Goal: Information Seeking & Learning: Understand process/instructions

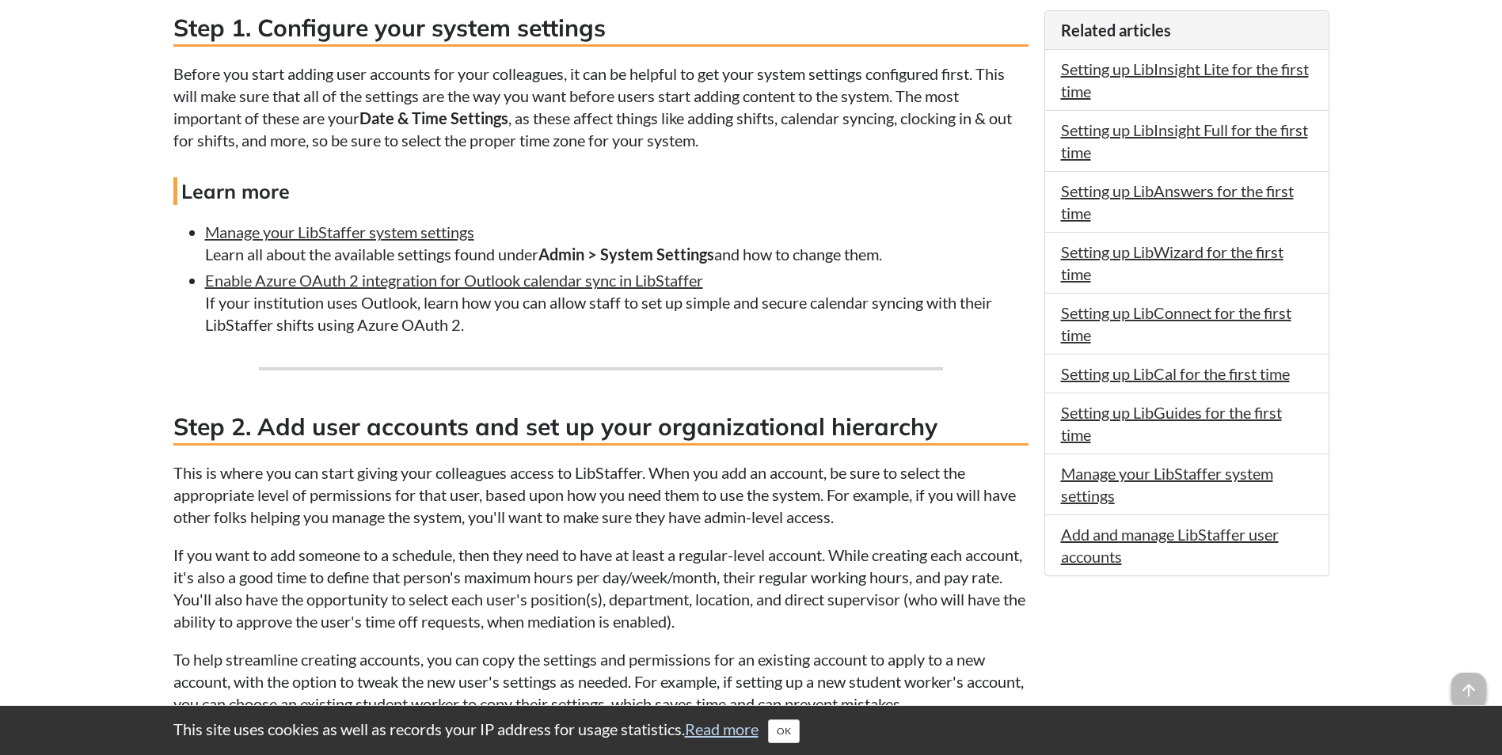
scroll to position [950, 0]
click at [288, 237] on link "Manage your LibStaffer system settings" at bounding box center [339, 232] width 269 height 19
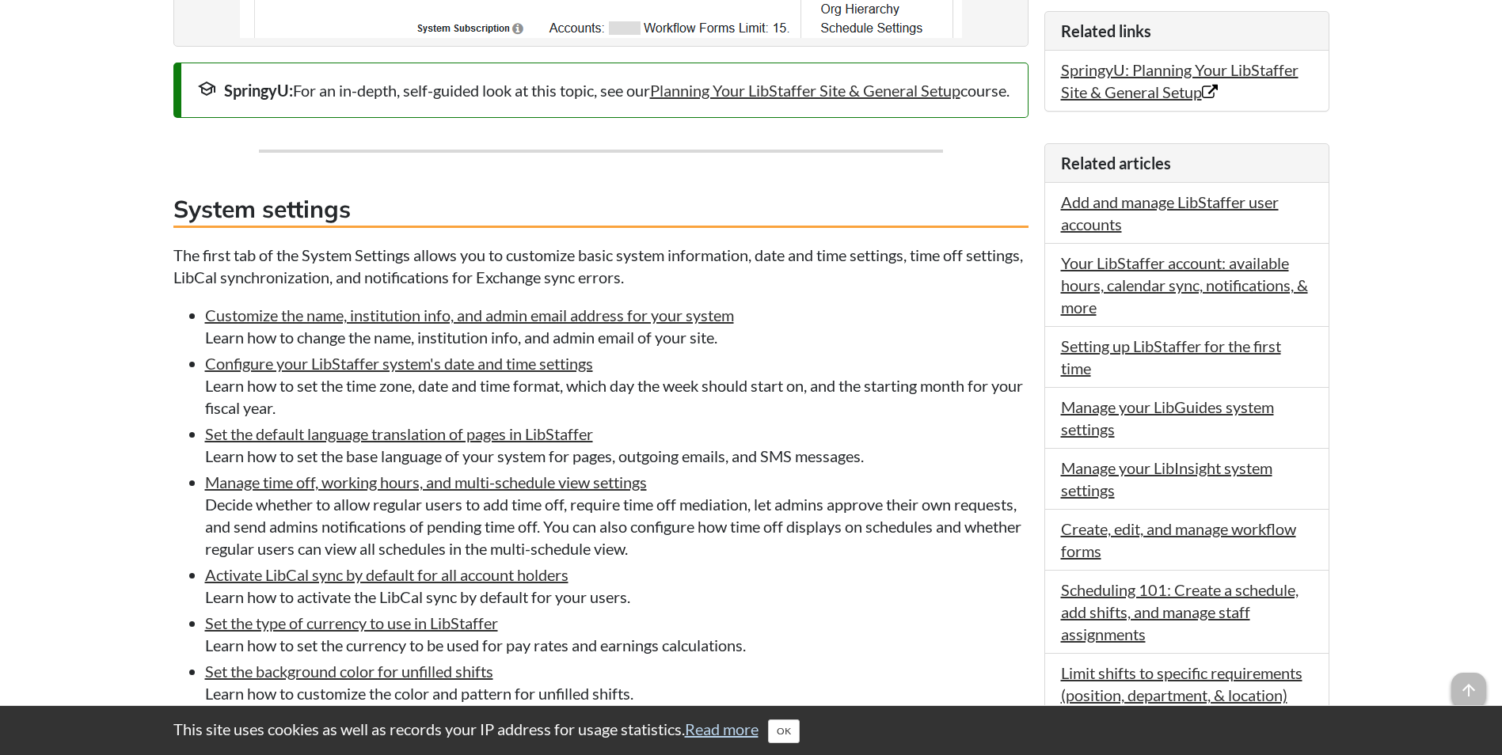
scroll to position [792, 0]
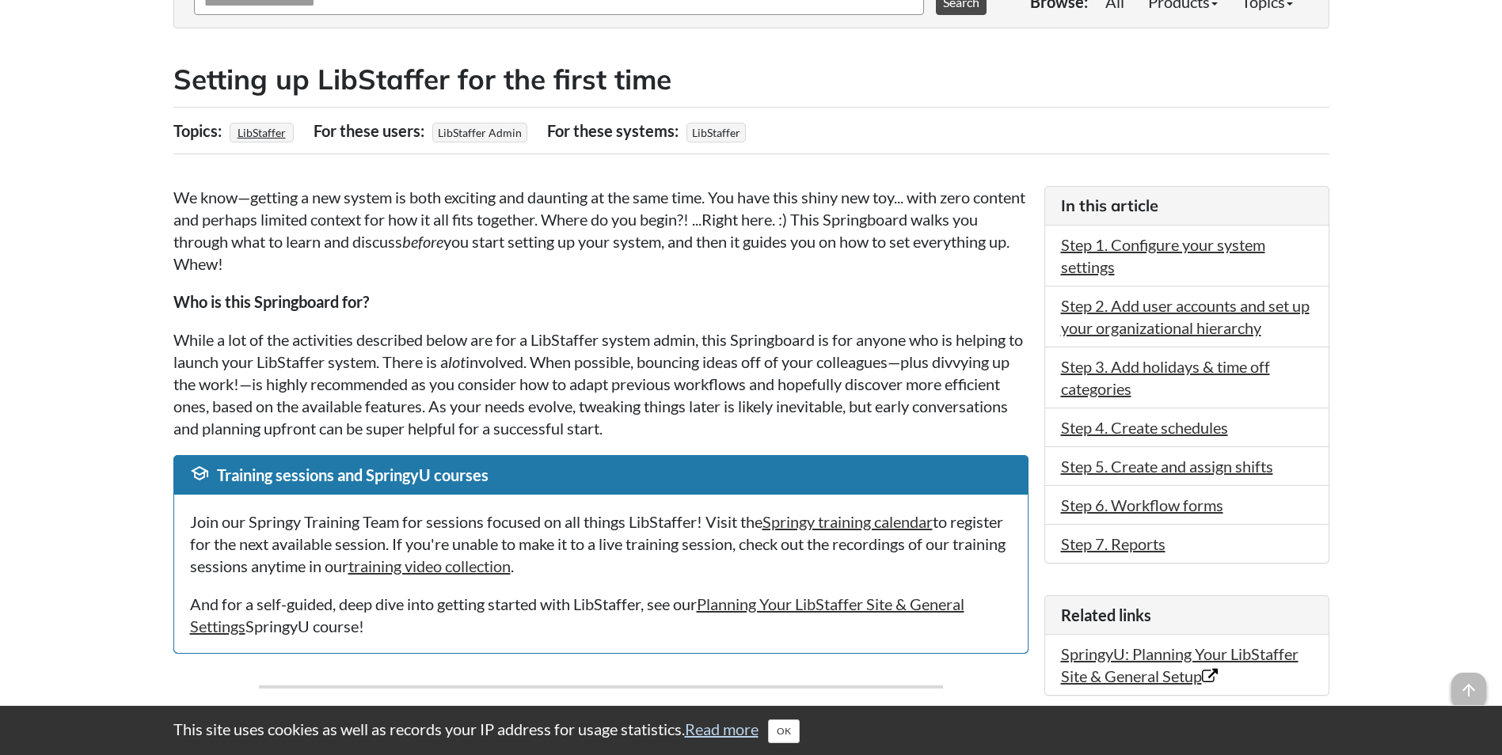
scroll to position [237, 0]
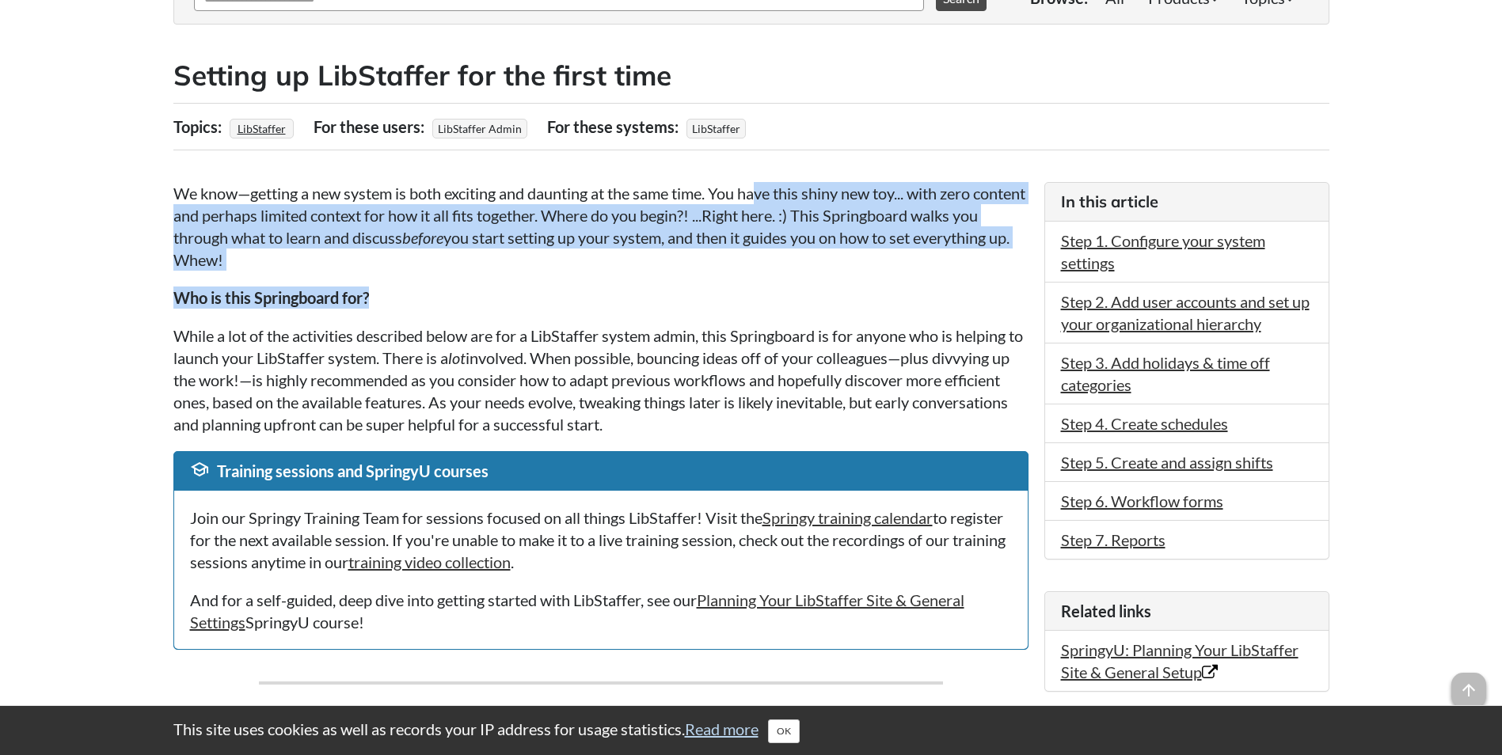
drag, startPoint x: 765, startPoint y: 187, endPoint x: 615, endPoint y: 277, distance: 175.4
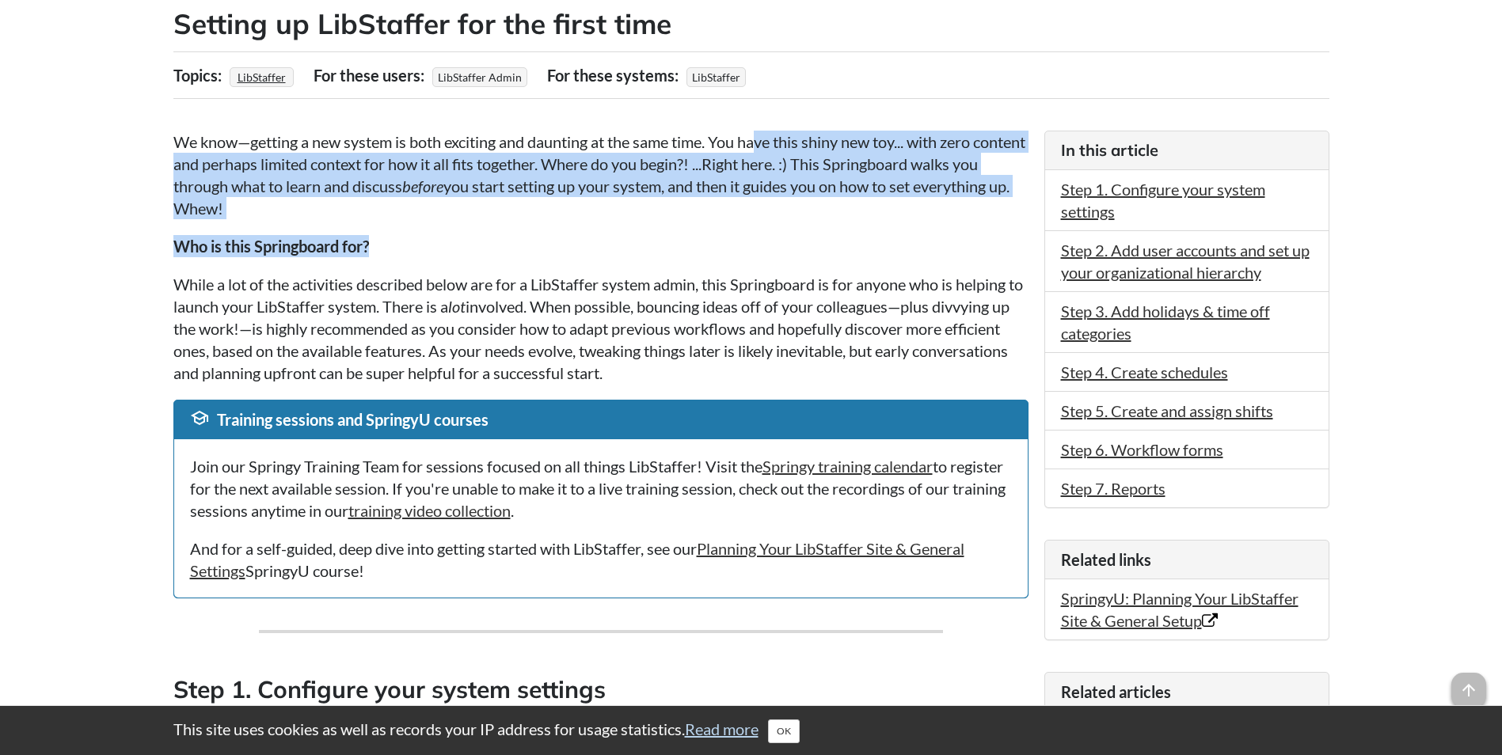
scroll to position [317, 0]
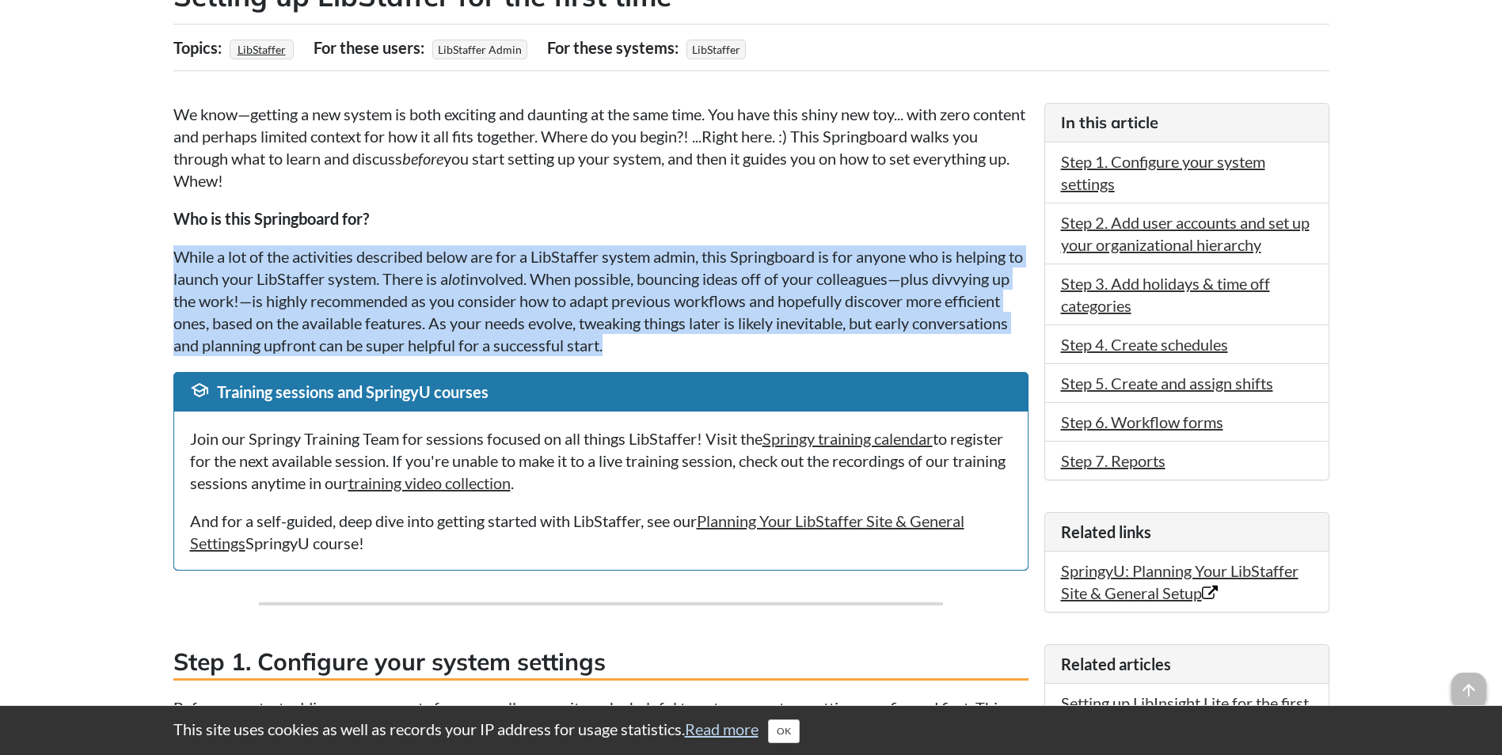
drag, startPoint x: 158, startPoint y: 256, endPoint x: 705, endPoint y: 336, distance: 552.8
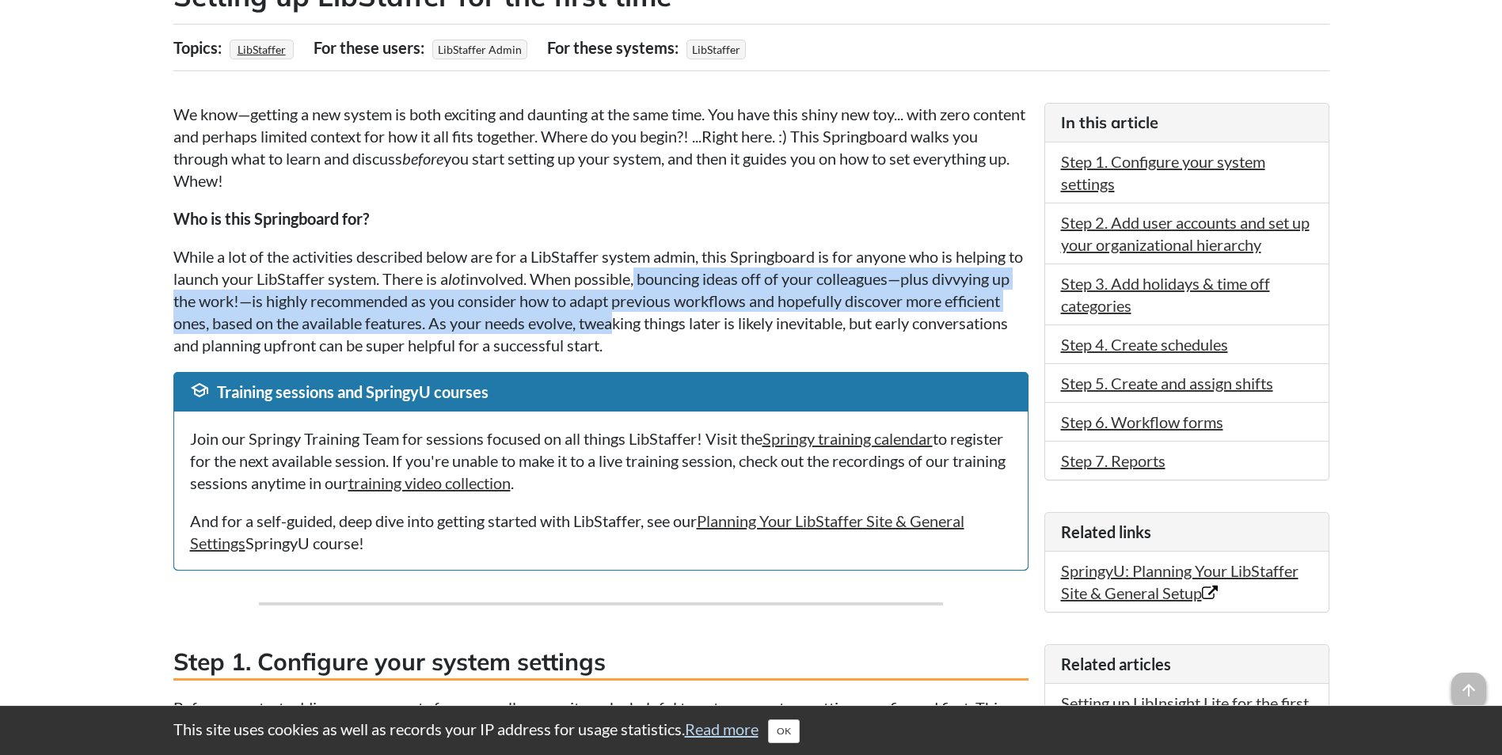
drag, startPoint x: 663, startPoint y: 287, endPoint x: 680, endPoint y: 327, distance: 44.0
click at [680, 327] on p "While a lot of the activities described below are for a LibStaffer system admin…" at bounding box center [600, 300] width 855 height 111
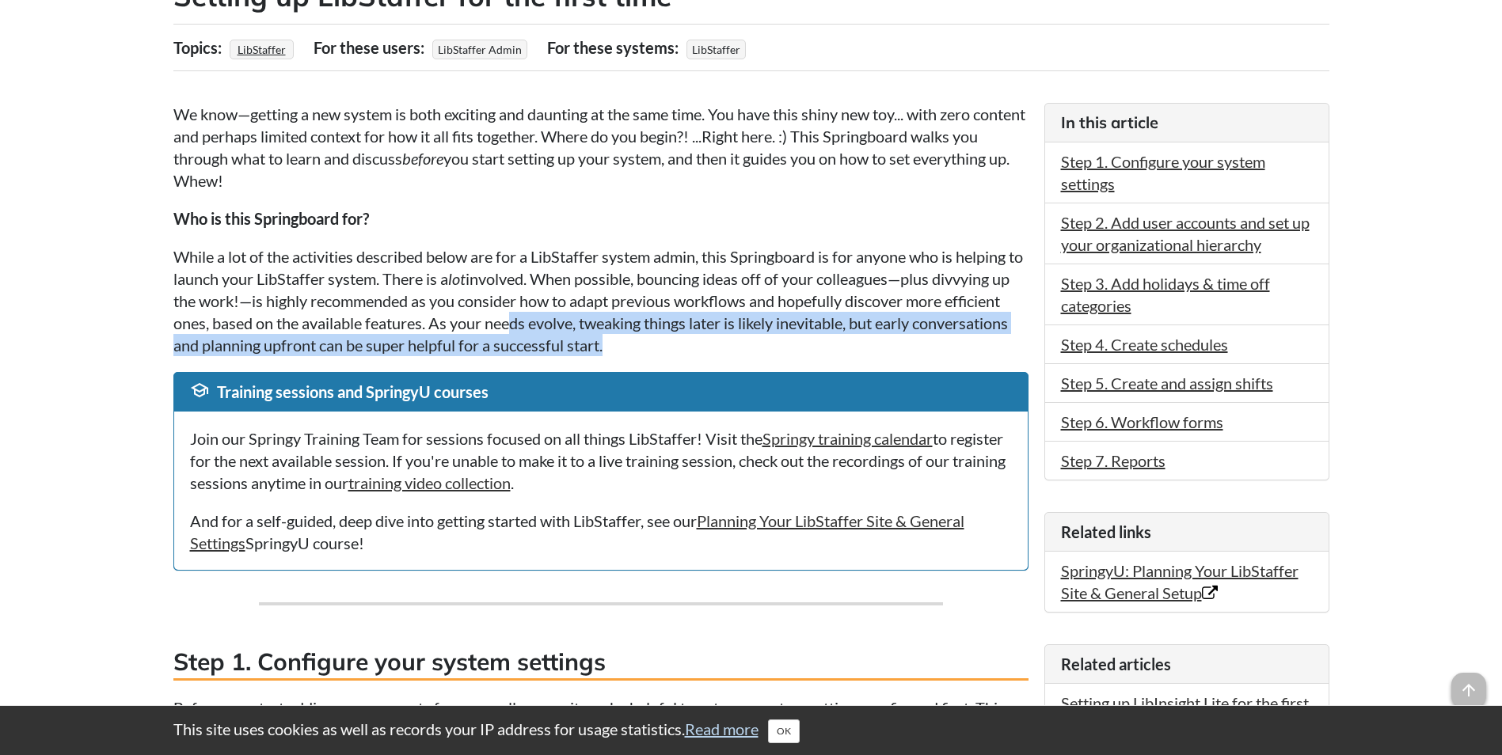
drag, startPoint x: 704, startPoint y: 341, endPoint x: 570, endPoint y: 319, distance: 135.6
click at [570, 319] on p "While a lot of the activities described below are for a LibStaffer system admin…" at bounding box center [600, 300] width 855 height 111
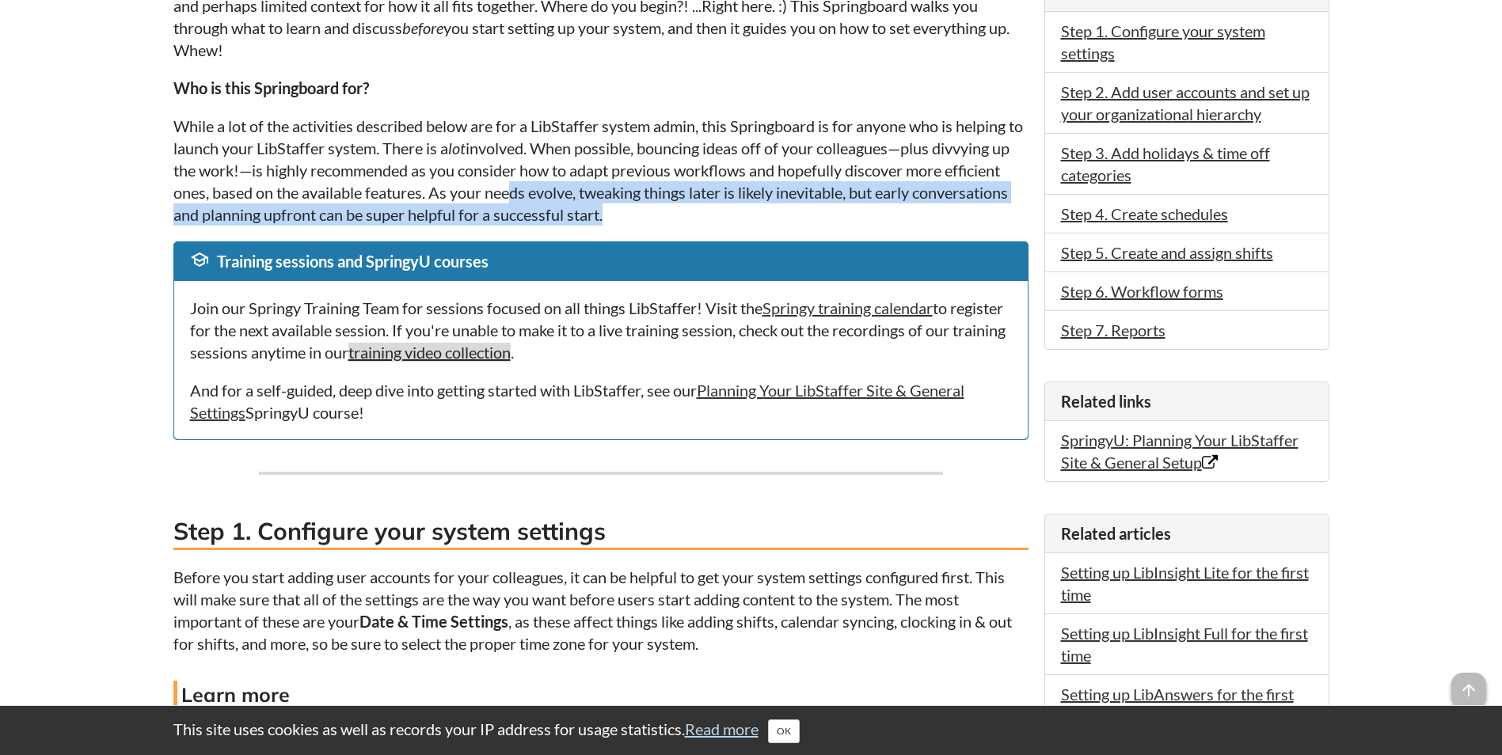
scroll to position [475, 0]
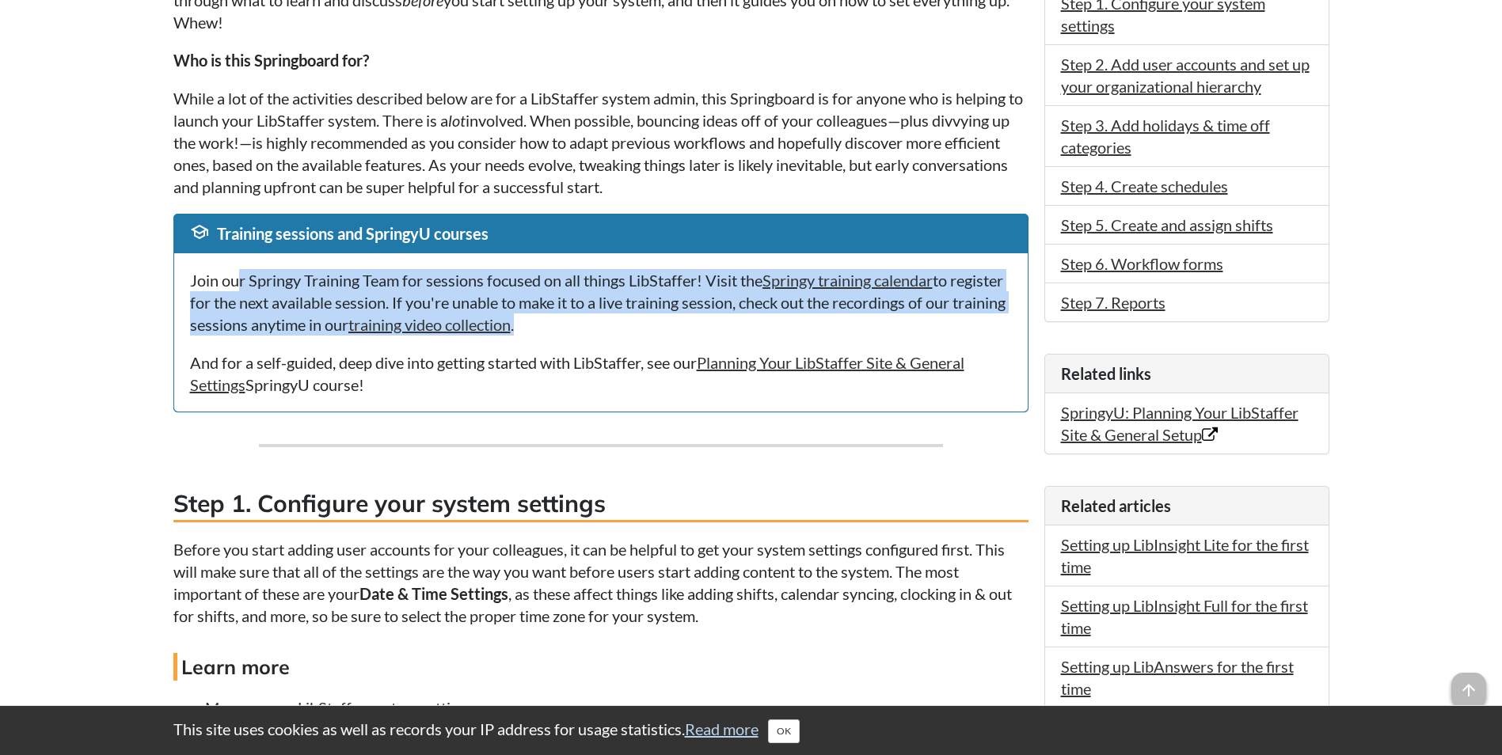
drag, startPoint x: 236, startPoint y: 276, endPoint x: 702, endPoint y: 315, distance: 467.8
click at [702, 315] on p "Join our Springy Training Team for sessions focused on all things LibStaffer! V…" at bounding box center [601, 302] width 822 height 66
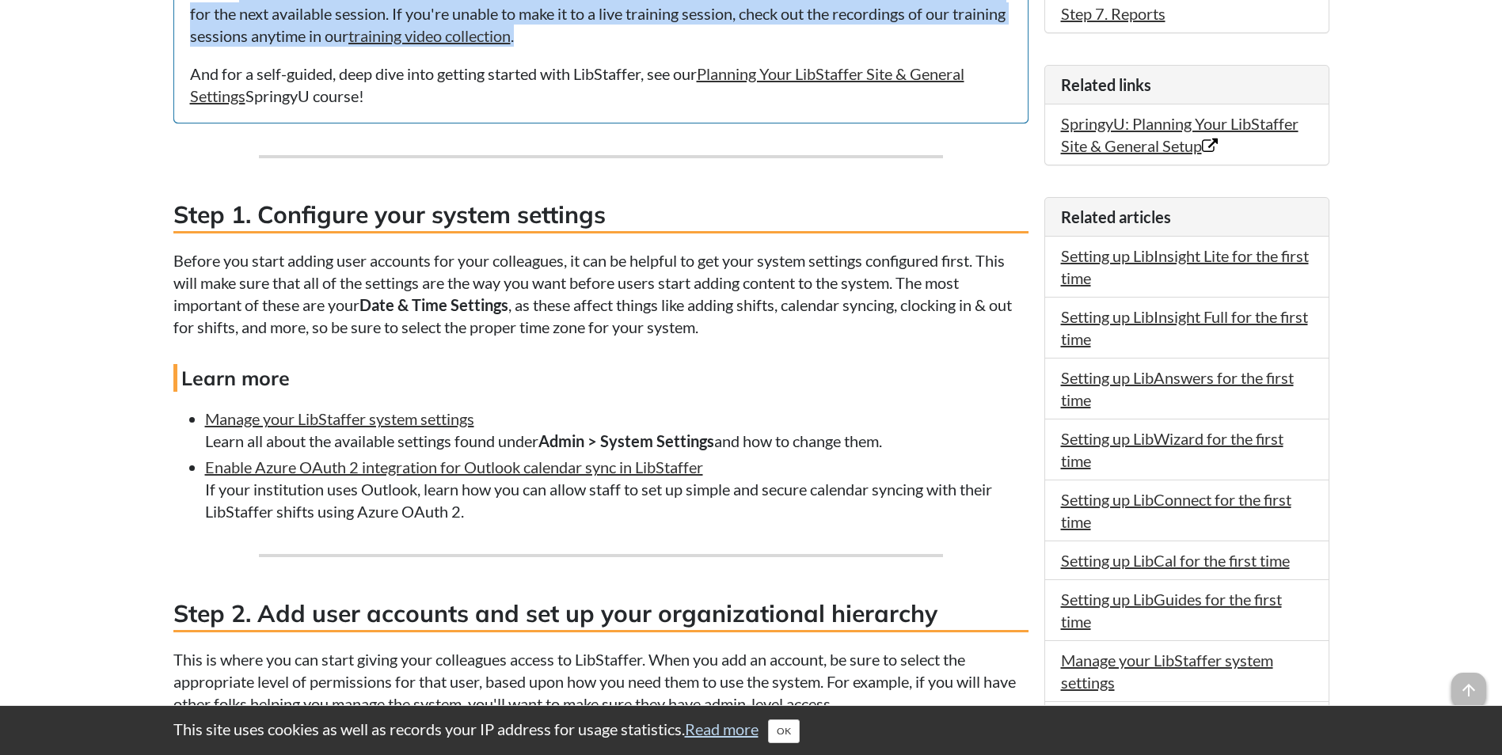
scroll to position [792, 0]
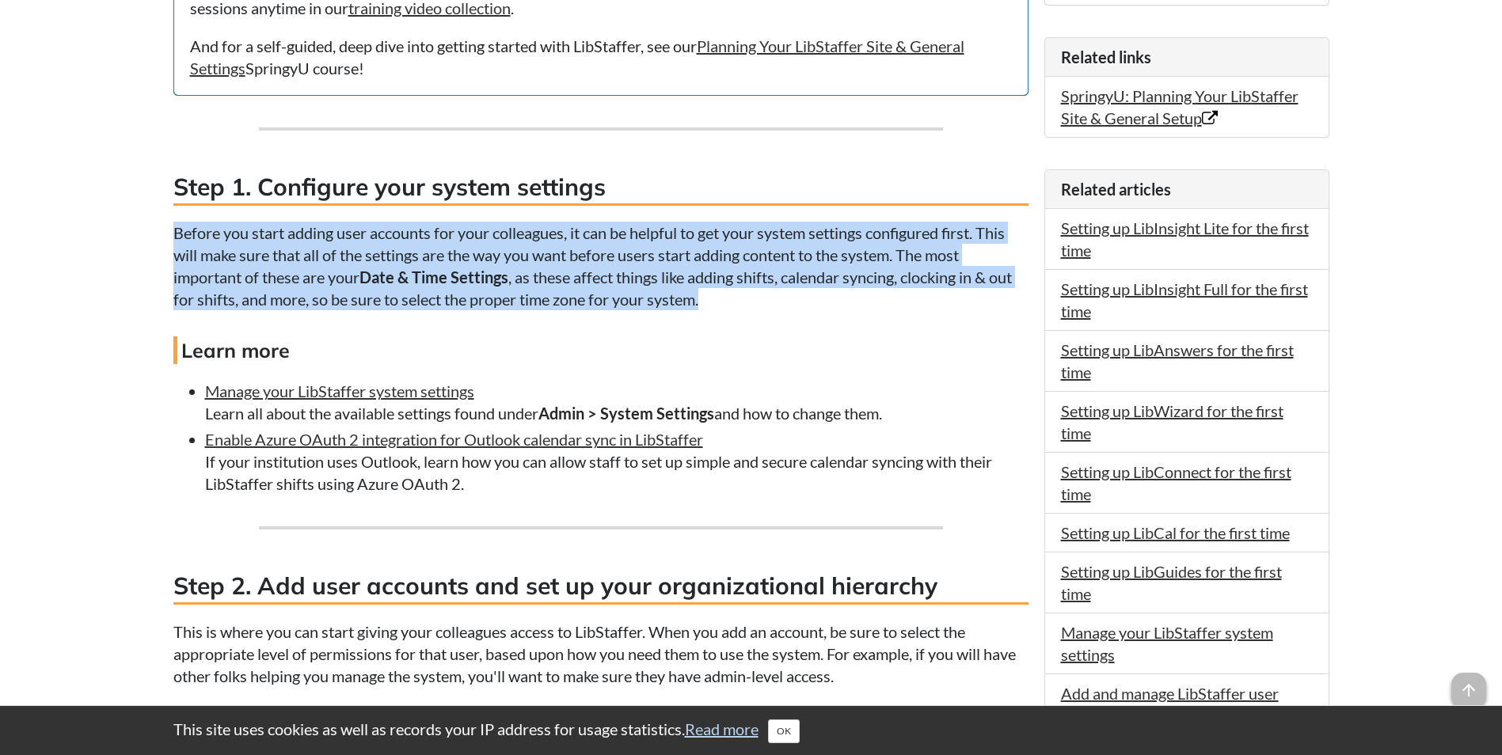
drag, startPoint x: 174, startPoint y: 242, endPoint x: 765, endPoint y: 307, distance: 594.1
click at [765, 307] on p "Before you start adding user accounts for your colleagues, it can be helpful to…" at bounding box center [600, 266] width 855 height 89
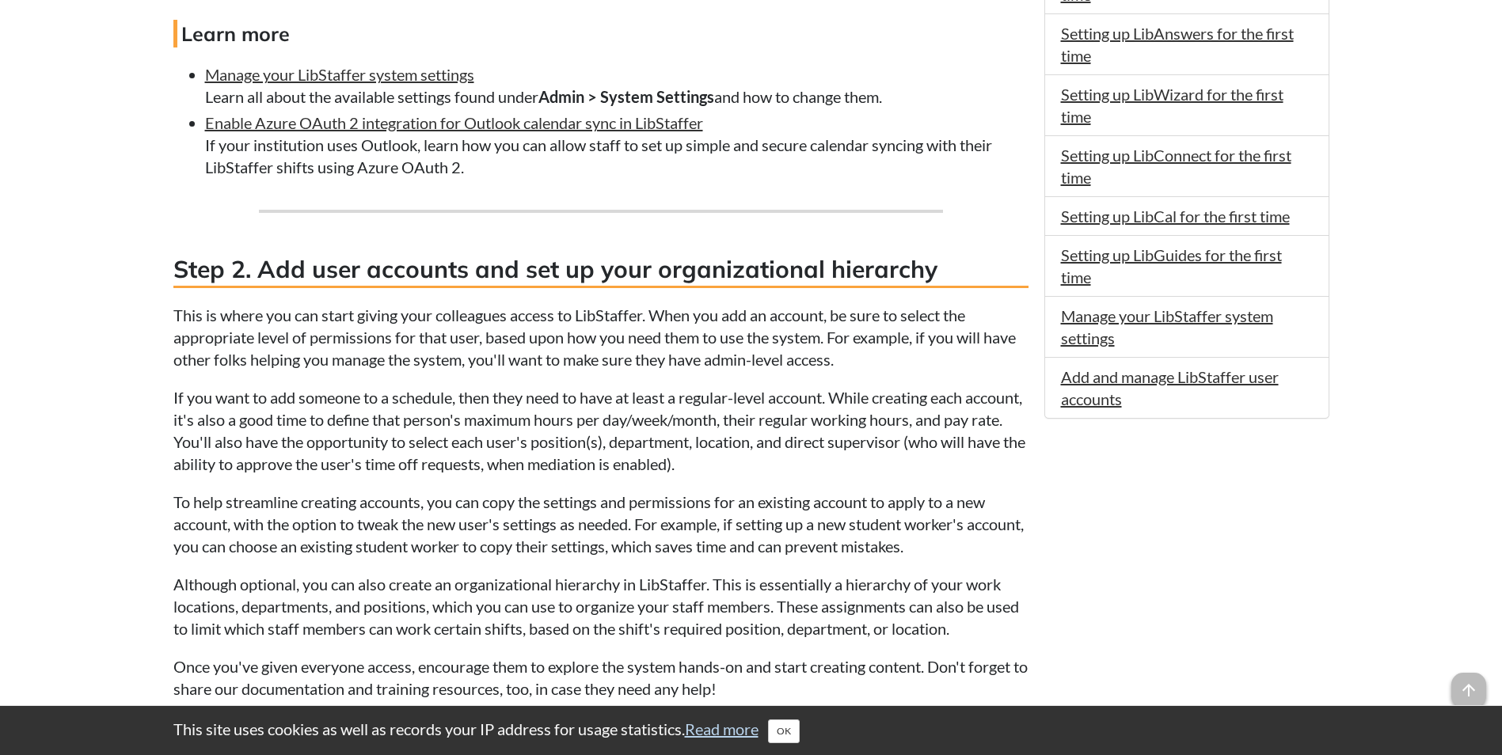
scroll to position [1187, 0]
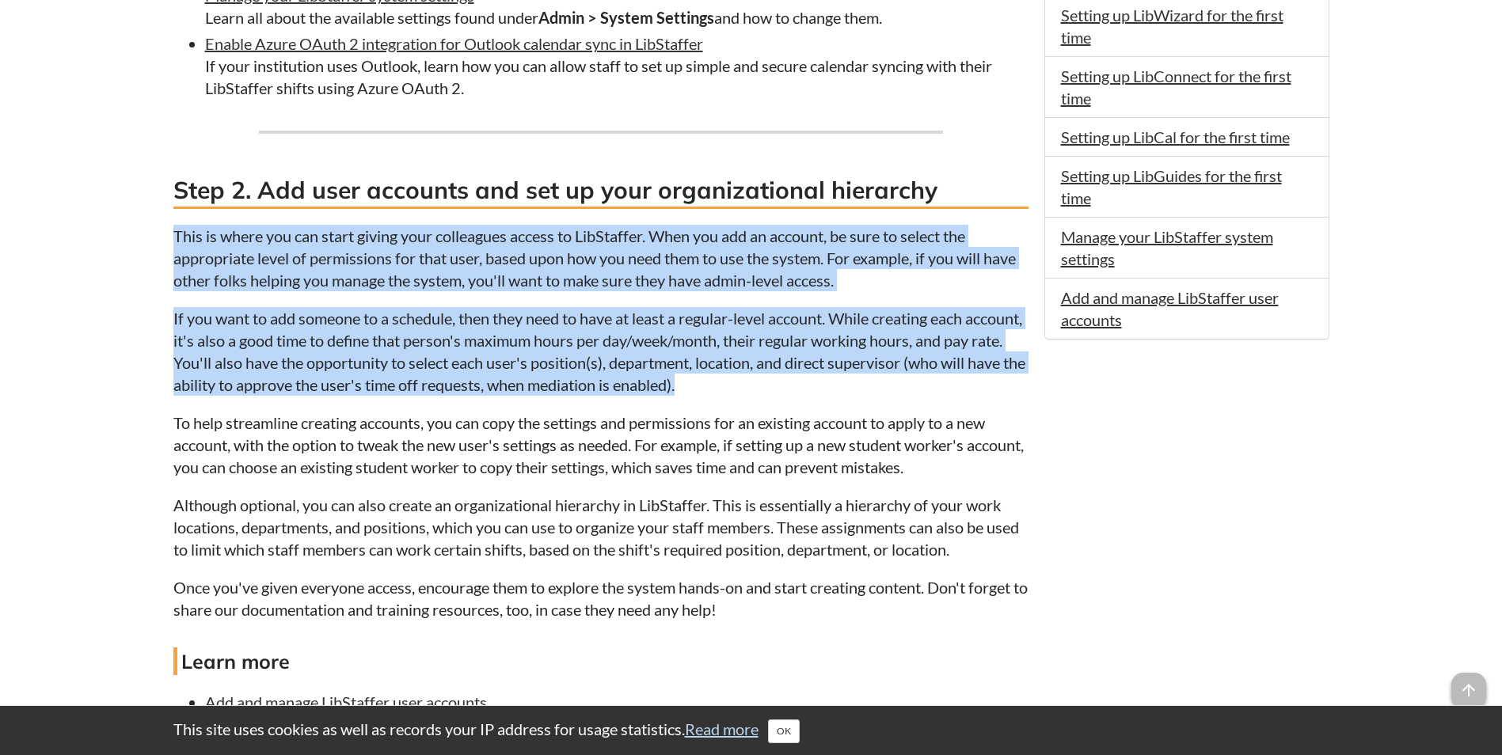
drag, startPoint x: 162, startPoint y: 242, endPoint x: 817, endPoint y: 385, distance: 669.9
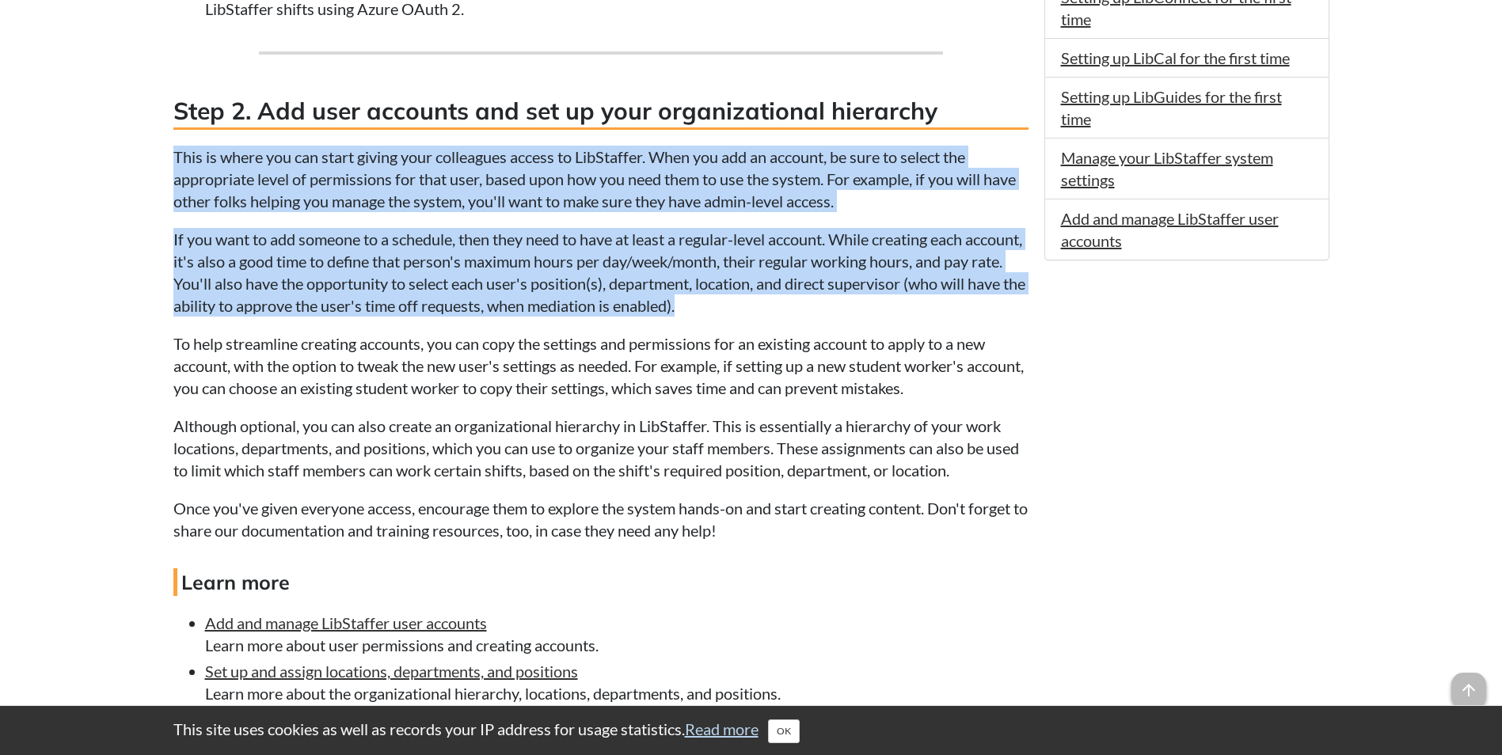
scroll to position [1346, 0]
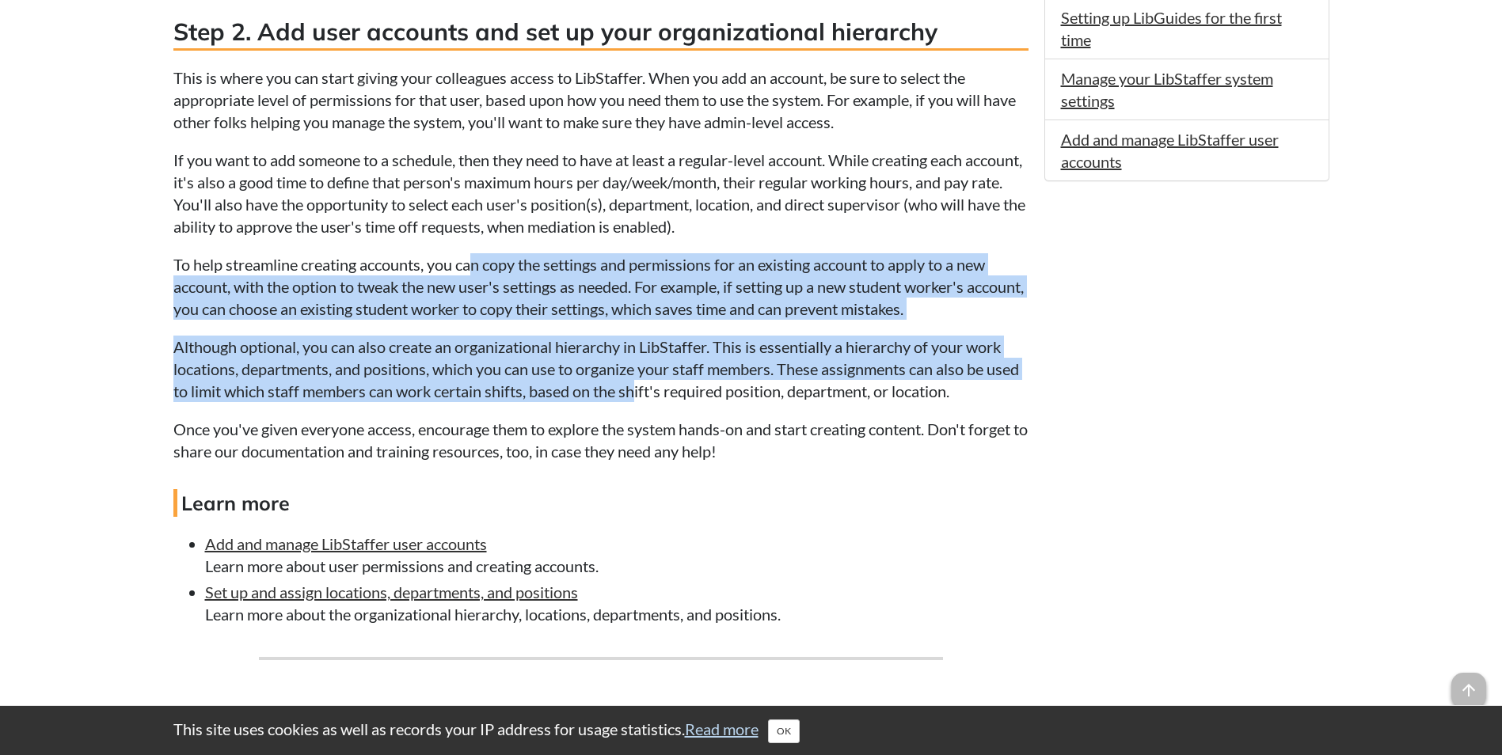
drag, startPoint x: 471, startPoint y: 261, endPoint x: 673, endPoint y: 383, distance: 235.8
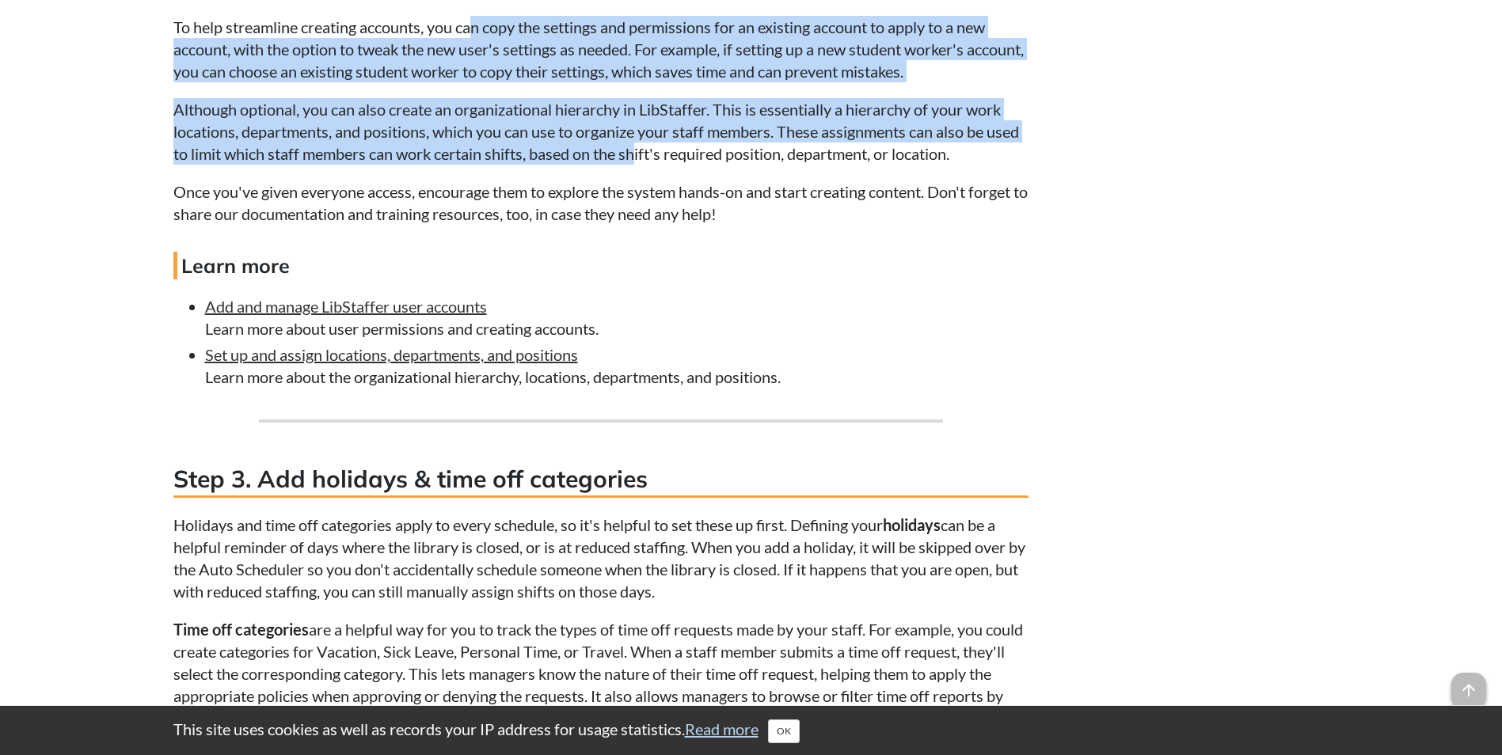
scroll to position [1741, 0]
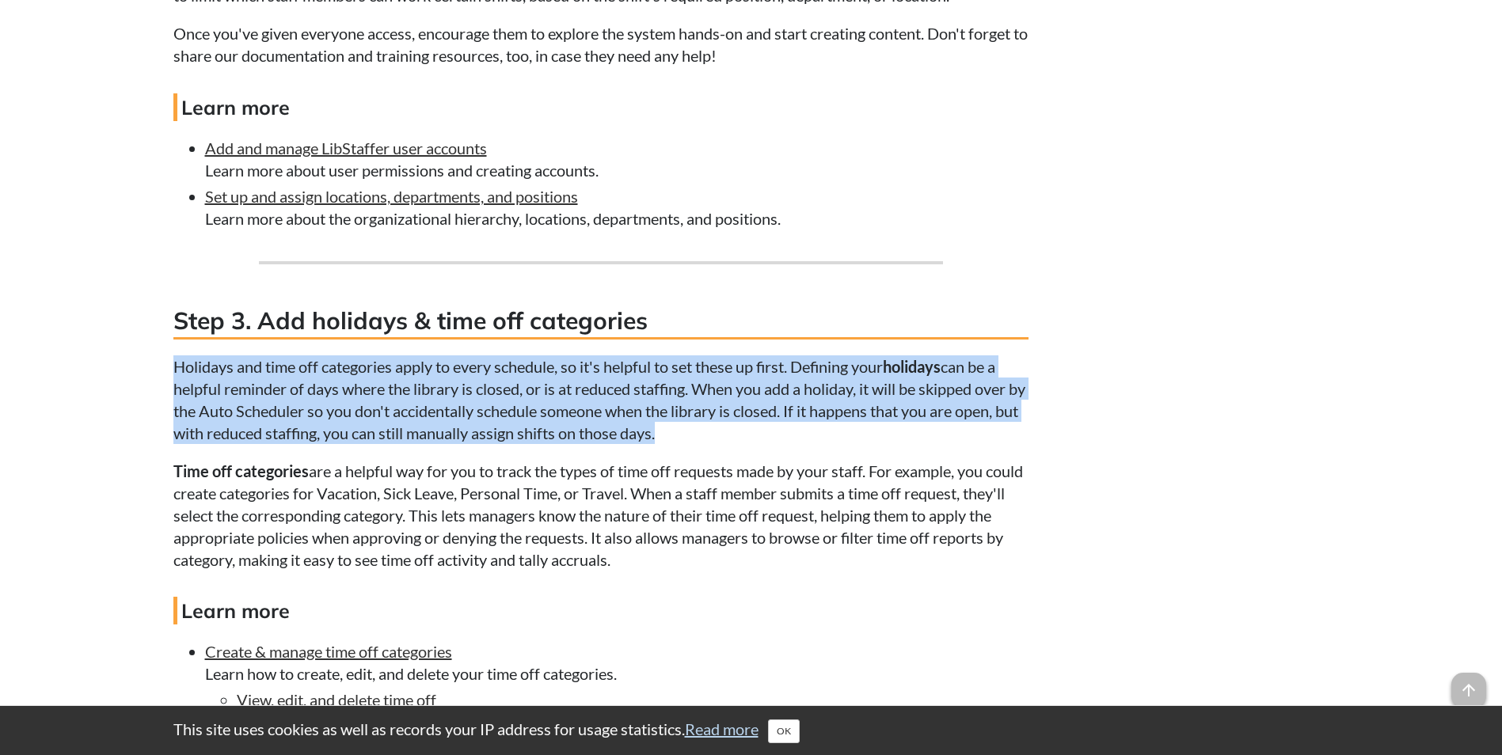
drag, startPoint x: 162, startPoint y: 368, endPoint x: 805, endPoint y: 435, distance: 646.2
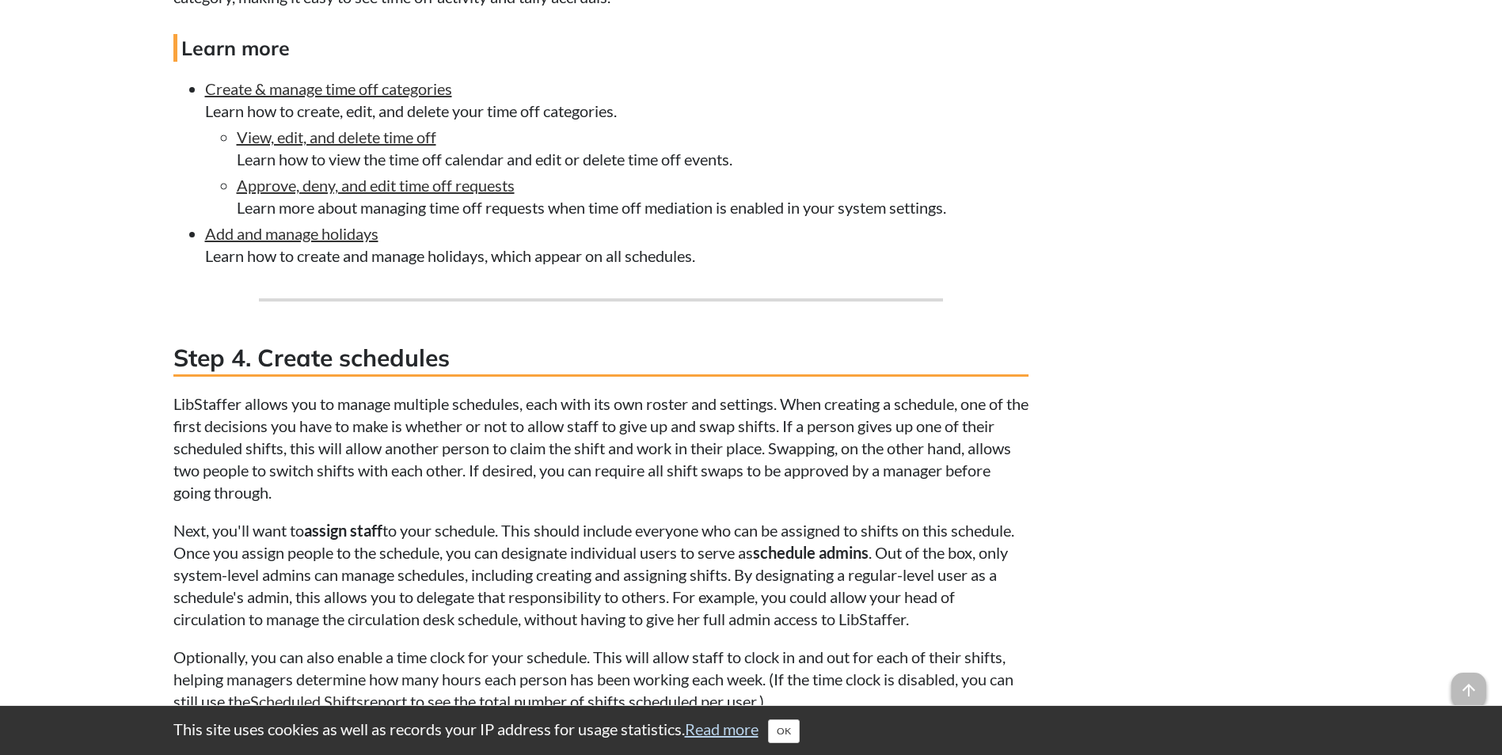
scroll to position [2375, 0]
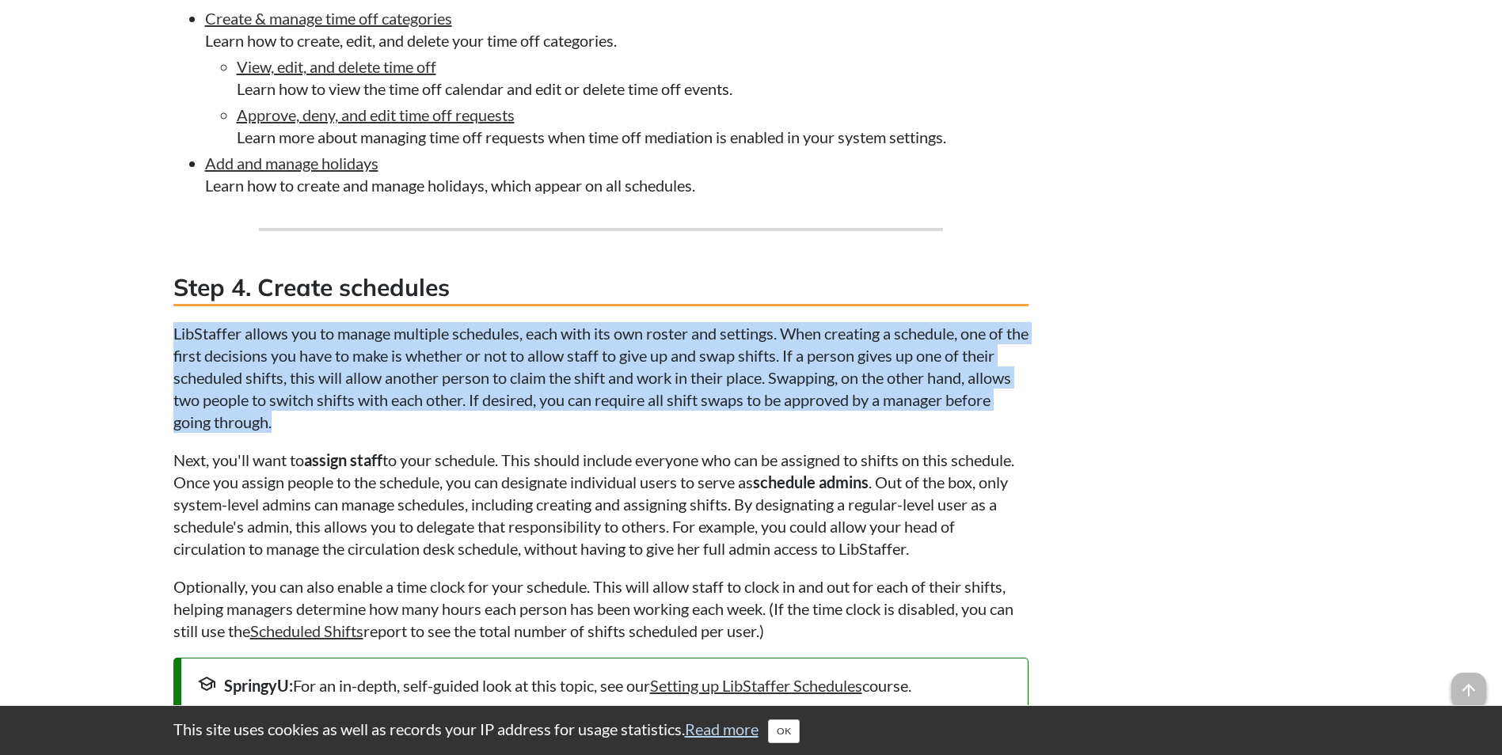
drag, startPoint x: 169, startPoint y: 326, endPoint x: 620, endPoint y: 431, distance: 463.3
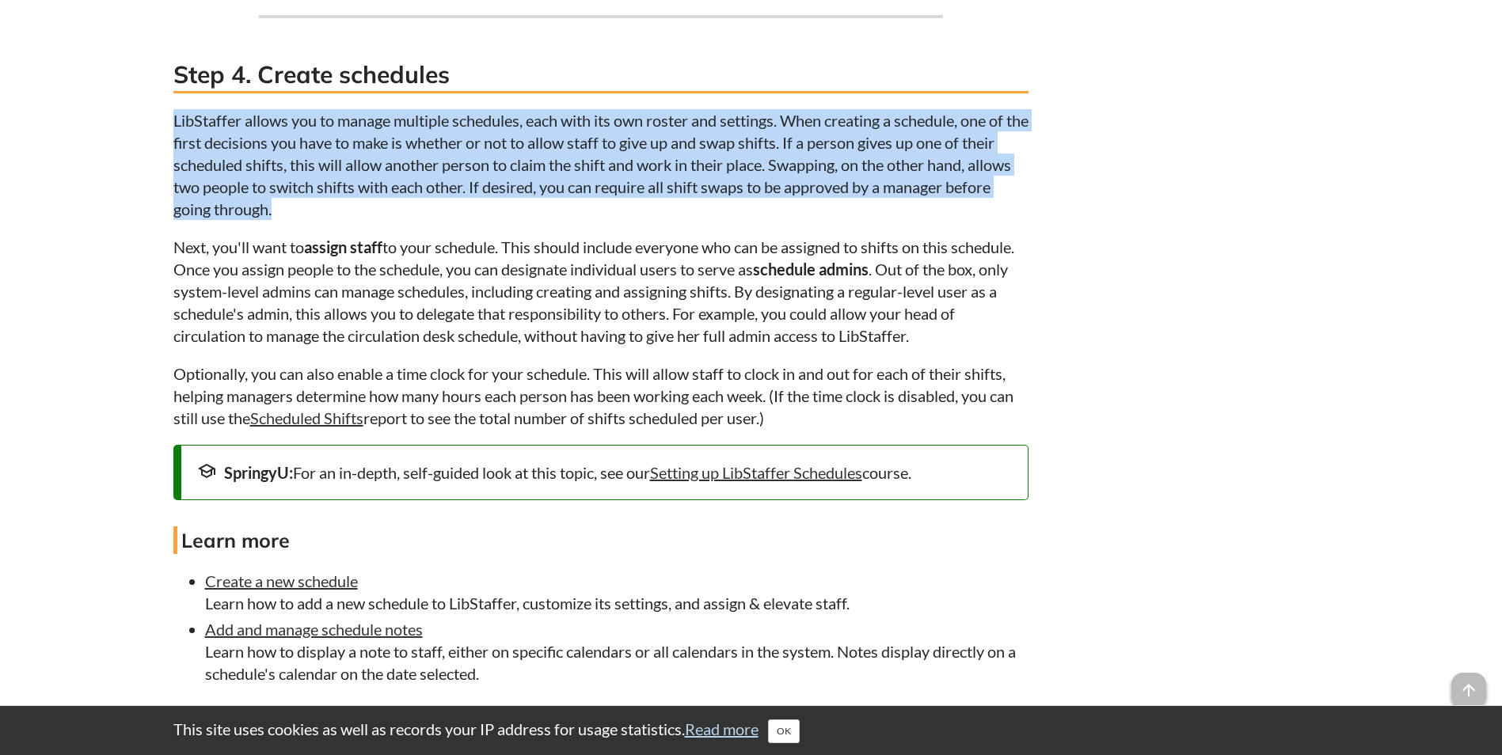
scroll to position [2612, 0]
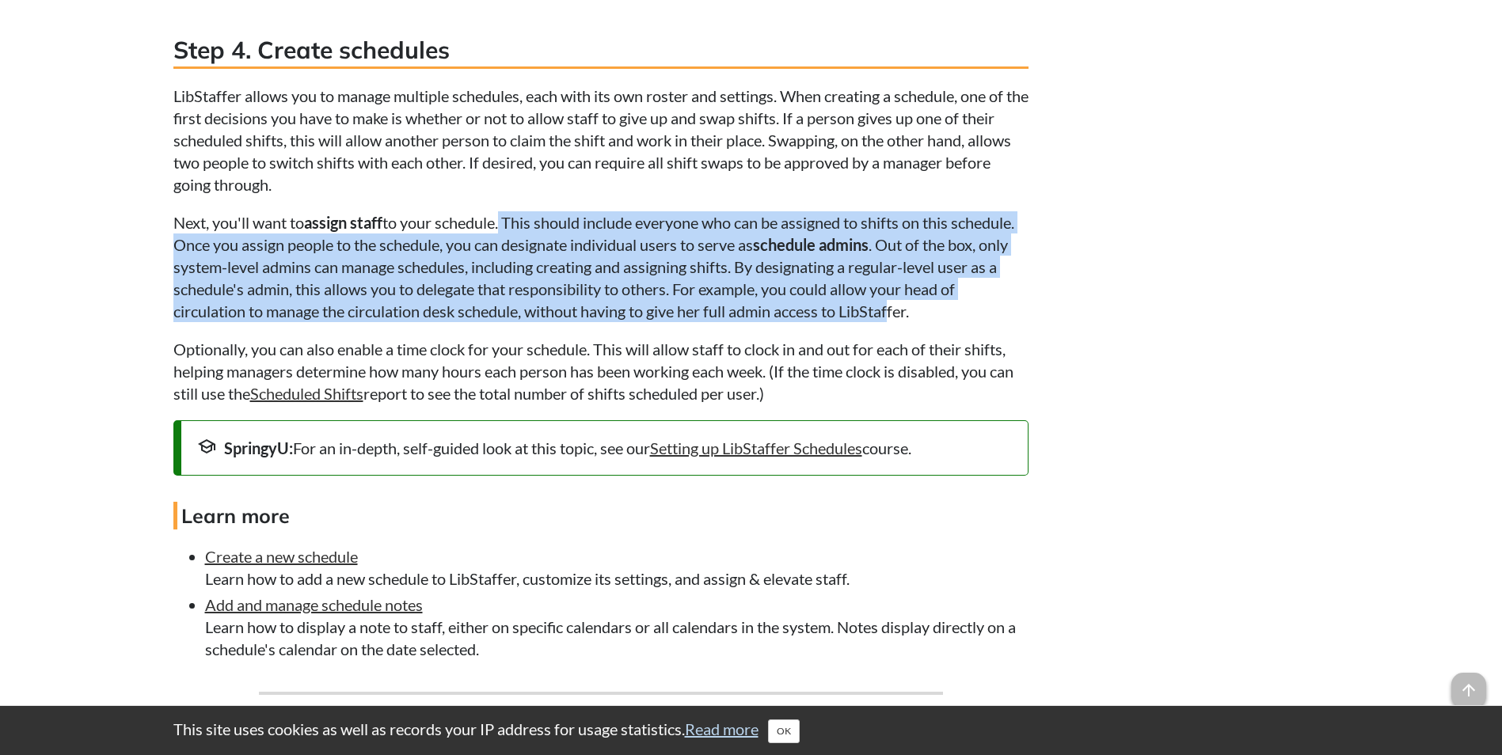
drag, startPoint x: 502, startPoint y: 230, endPoint x: 917, endPoint y: 306, distance: 422.3
click at [917, 306] on p "Next, you'll want to assign staff to your schedule. This should include everyon…" at bounding box center [600, 266] width 855 height 111
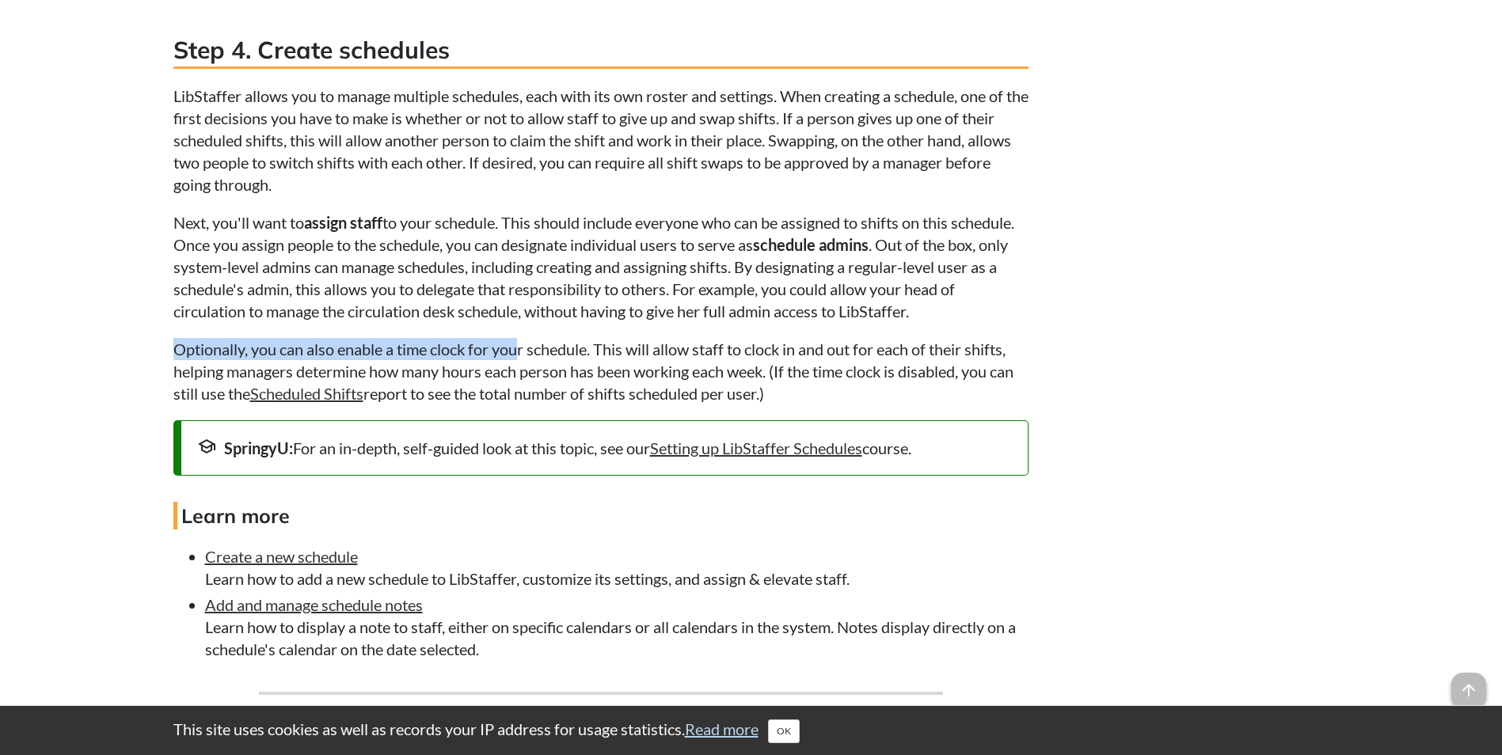
drag, startPoint x: 177, startPoint y: 349, endPoint x: 524, endPoint y: 342, distance: 347.6
click at [524, 342] on p "Optionally, you can also enable a time clock for your schedule. This will allow…" at bounding box center [600, 371] width 855 height 66
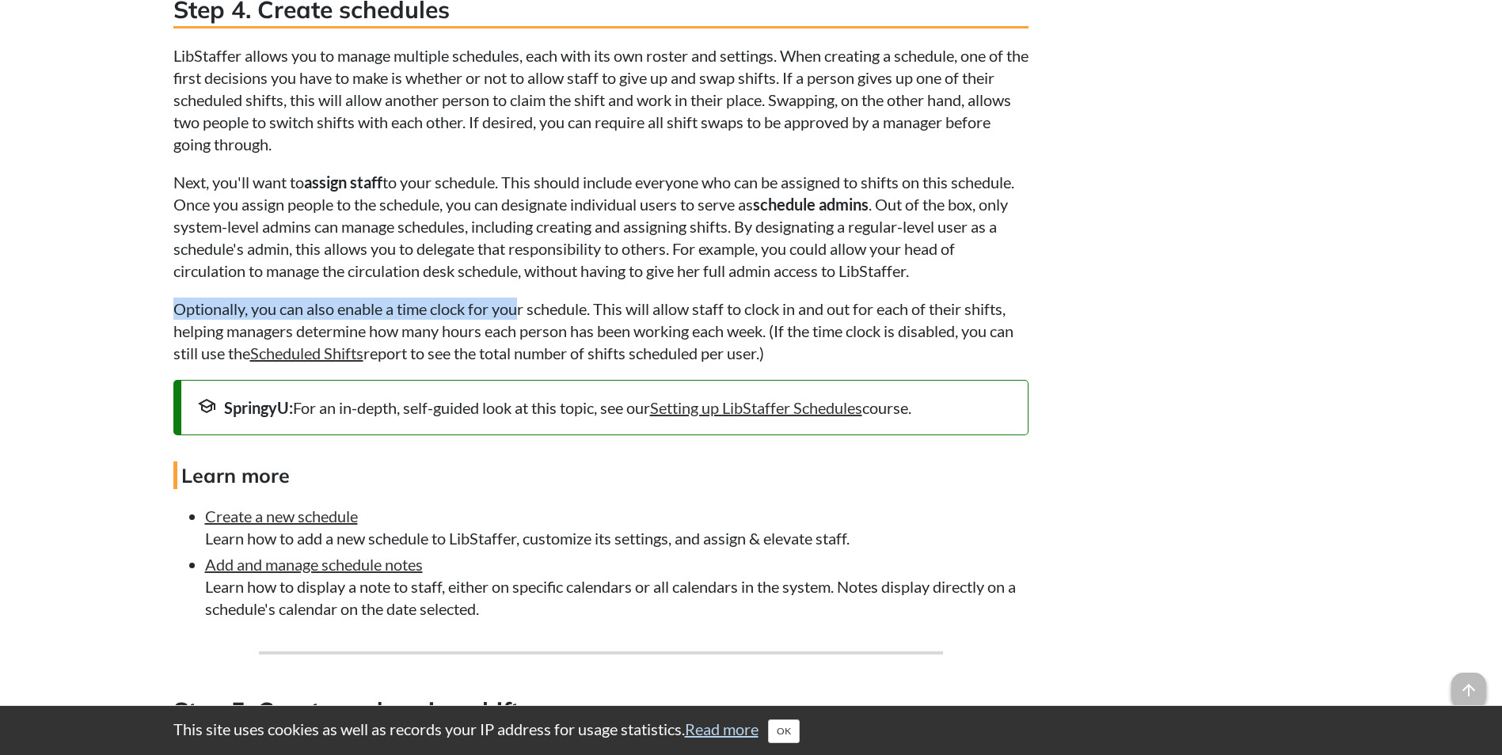
scroll to position [2691, 0]
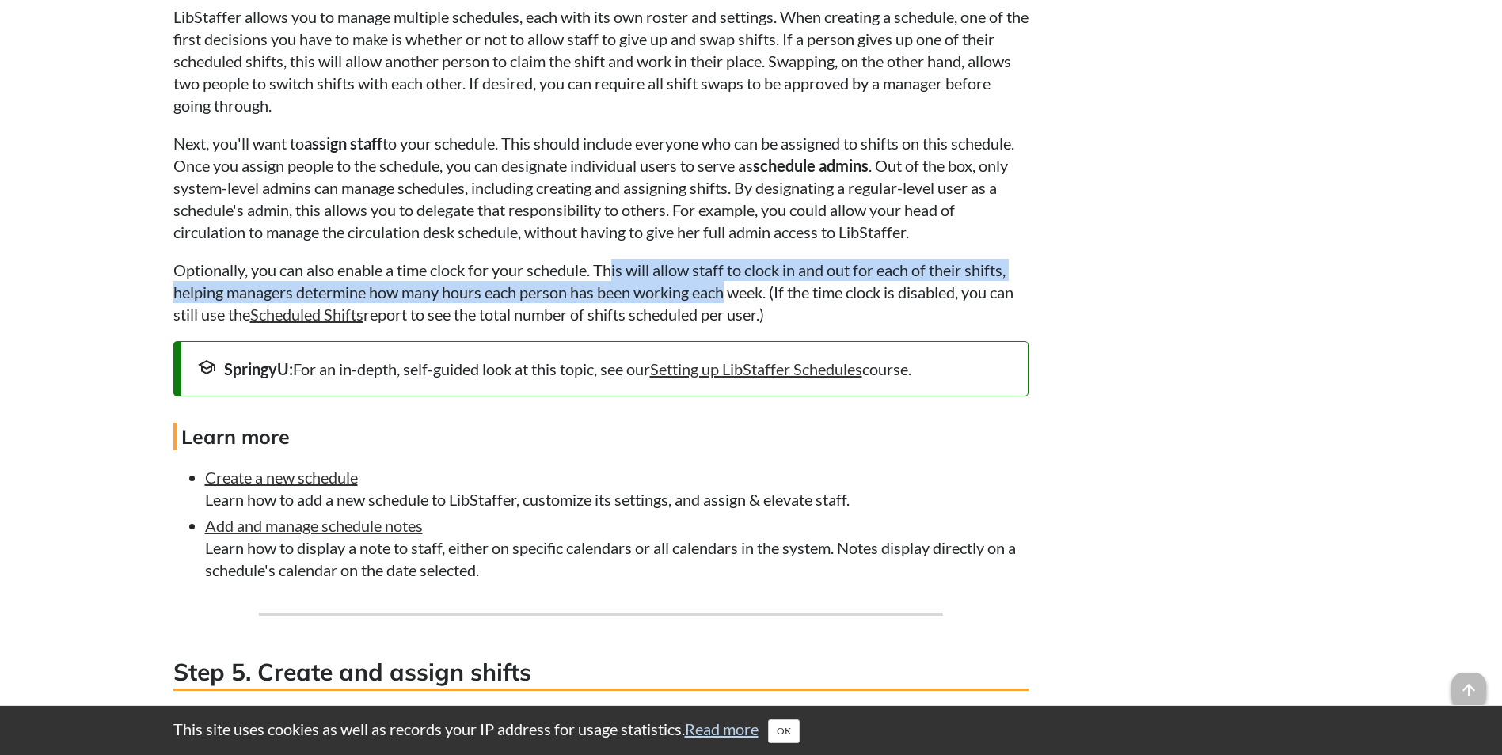
drag, startPoint x: 617, startPoint y: 268, endPoint x: 729, endPoint y: 291, distance: 113.9
click at [729, 291] on p "Optionally, you can also enable a time clock for your schedule. This will allow…" at bounding box center [600, 292] width 855 height 66
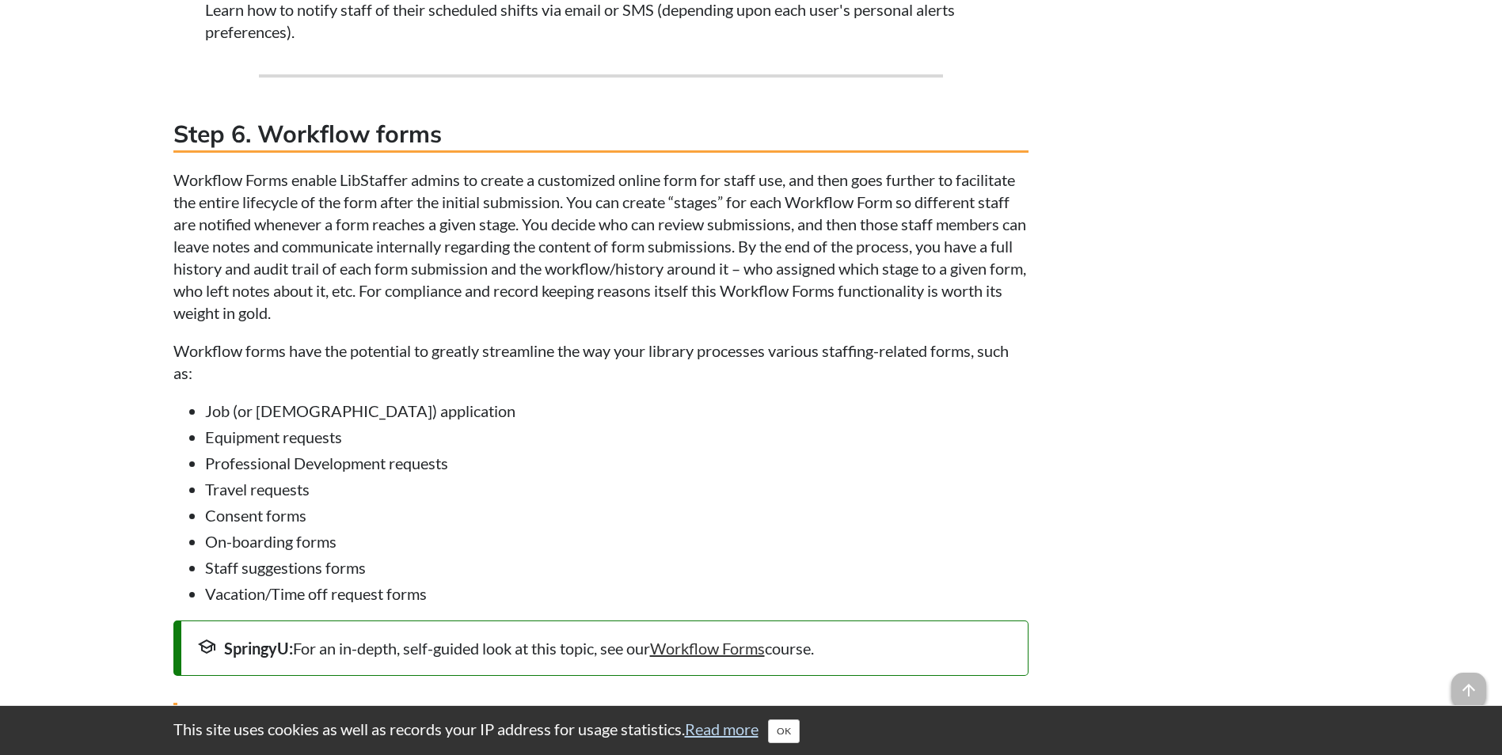
scroll to position [3958, 0]
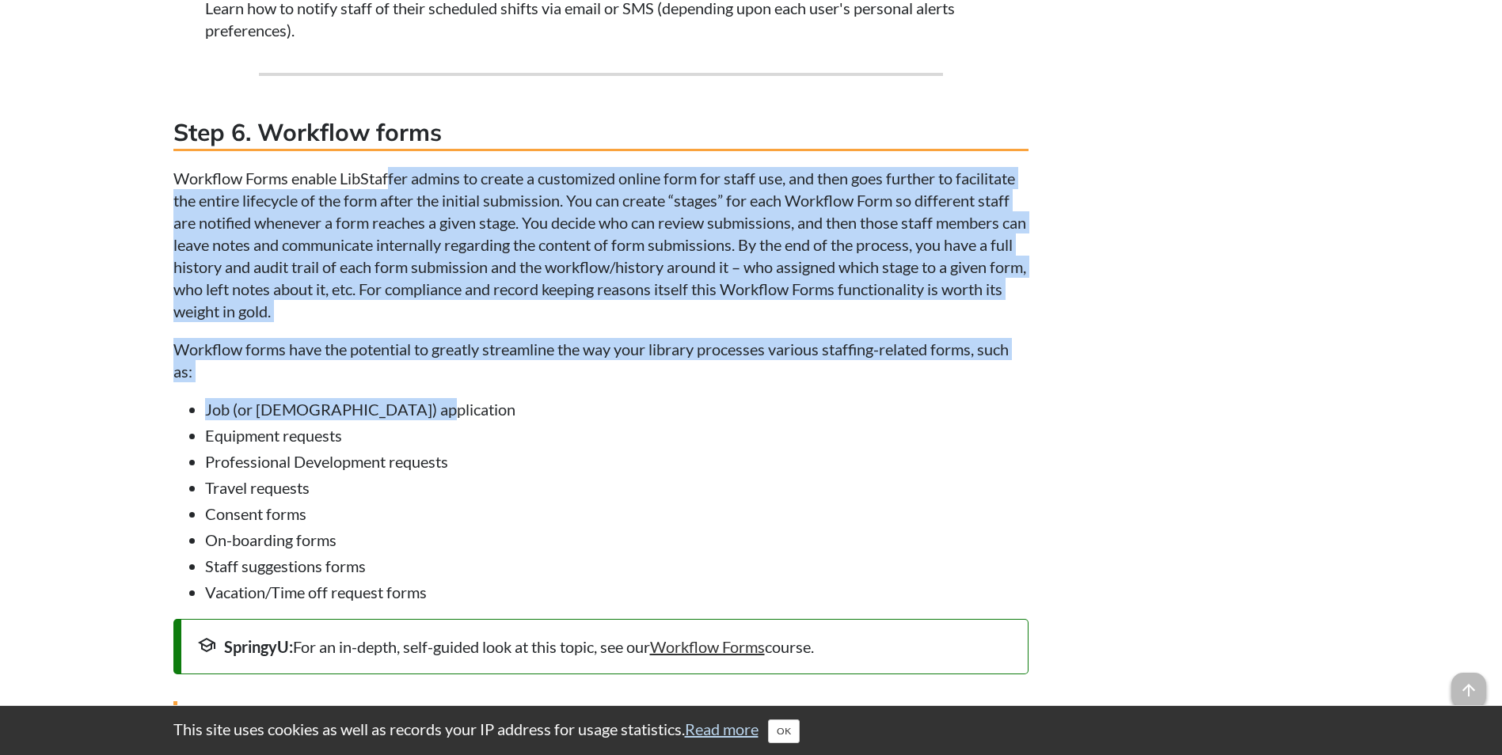
drag, startPoint x: 389, startPoint y: 171, endPoint x: 566, endPoint y: 385, distance: 277.7
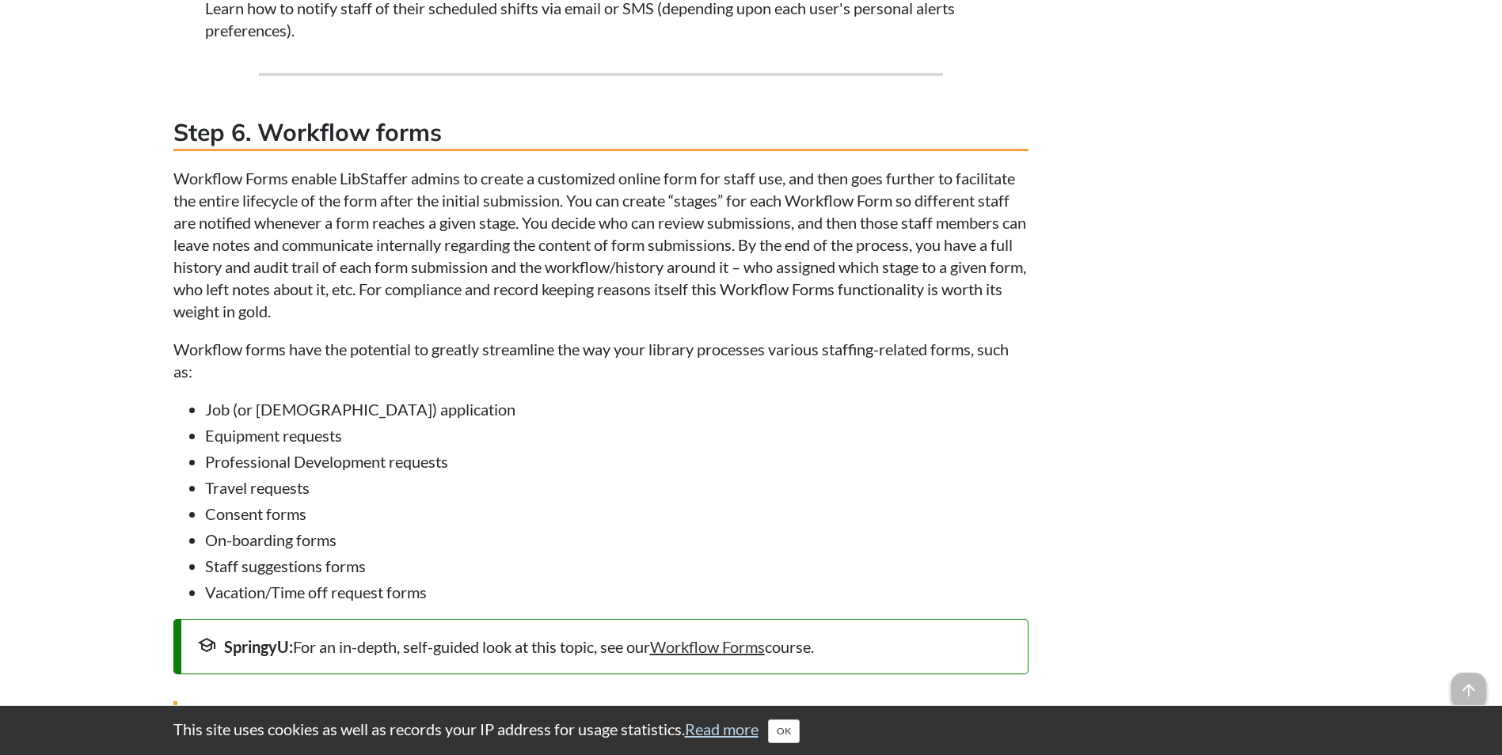
click at [336, 505] on li "Consent forms" at bounding box center [616, 514] width 823 height 22
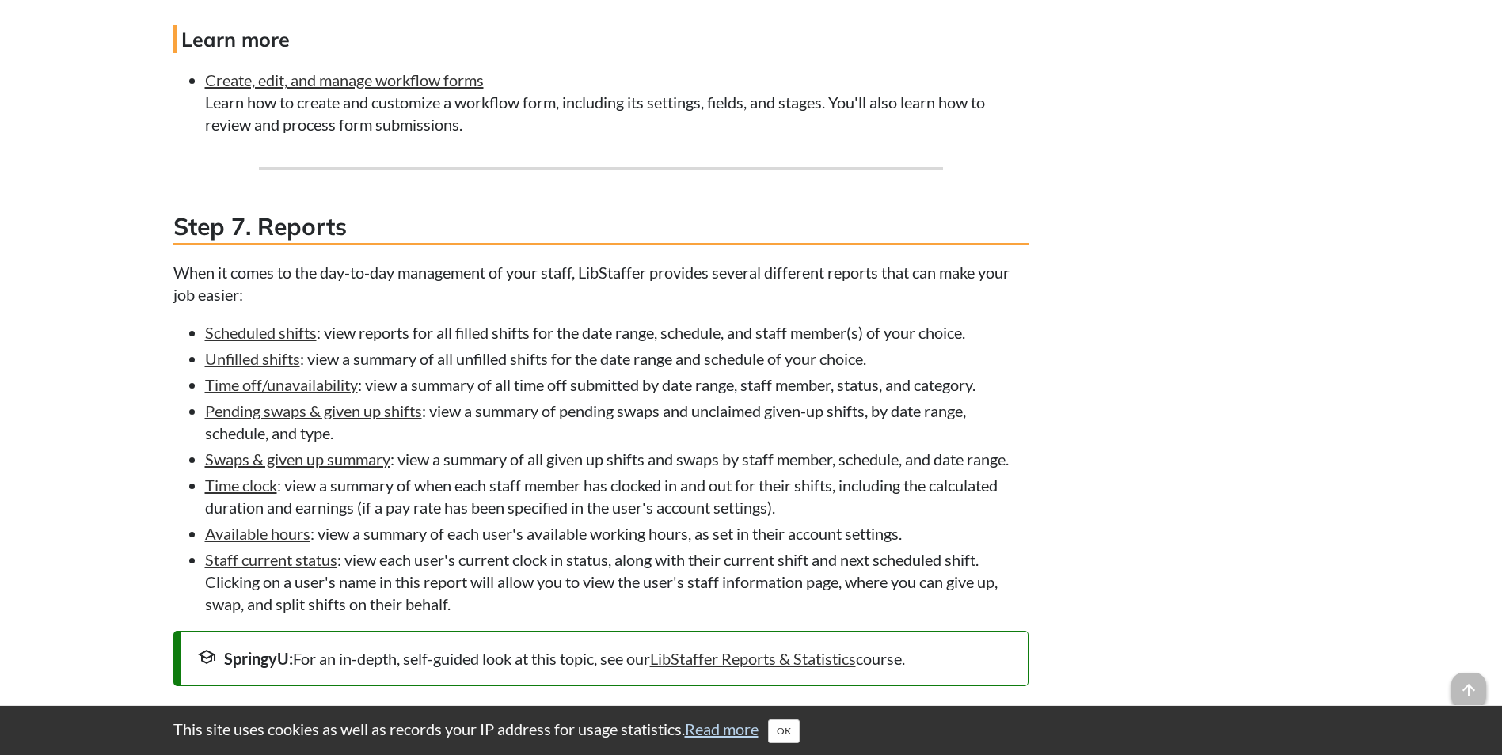
scroll to position [4670, 0]
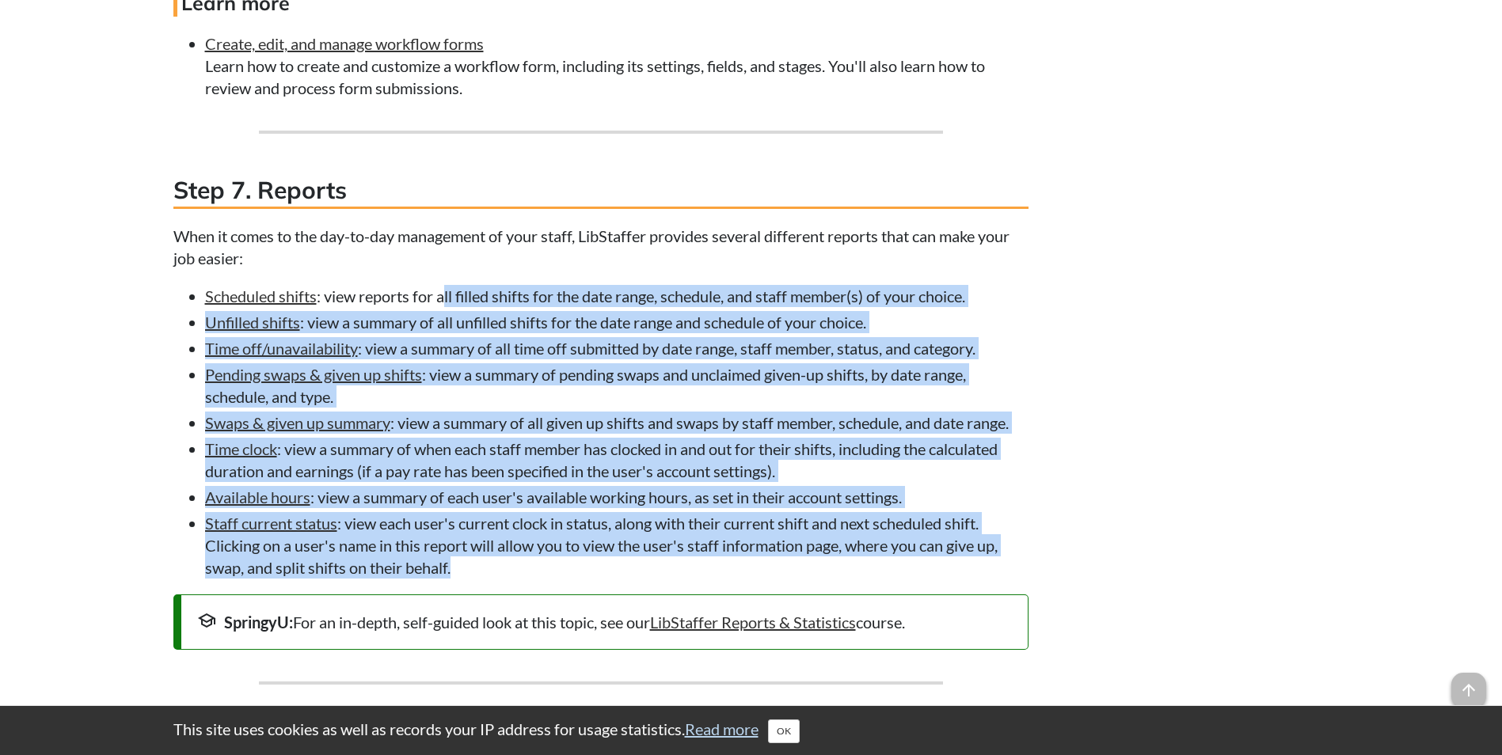
drag, startPoint x: 445, startPoint y: 300, endPoint x: 593, endPoint y: 556, distance: 296.1
click at [593, 556] on ul "Scheduled shifts : view reports for all filled shifts for the date range, sched…" at bounding box center [600, 432] width 855 height 294
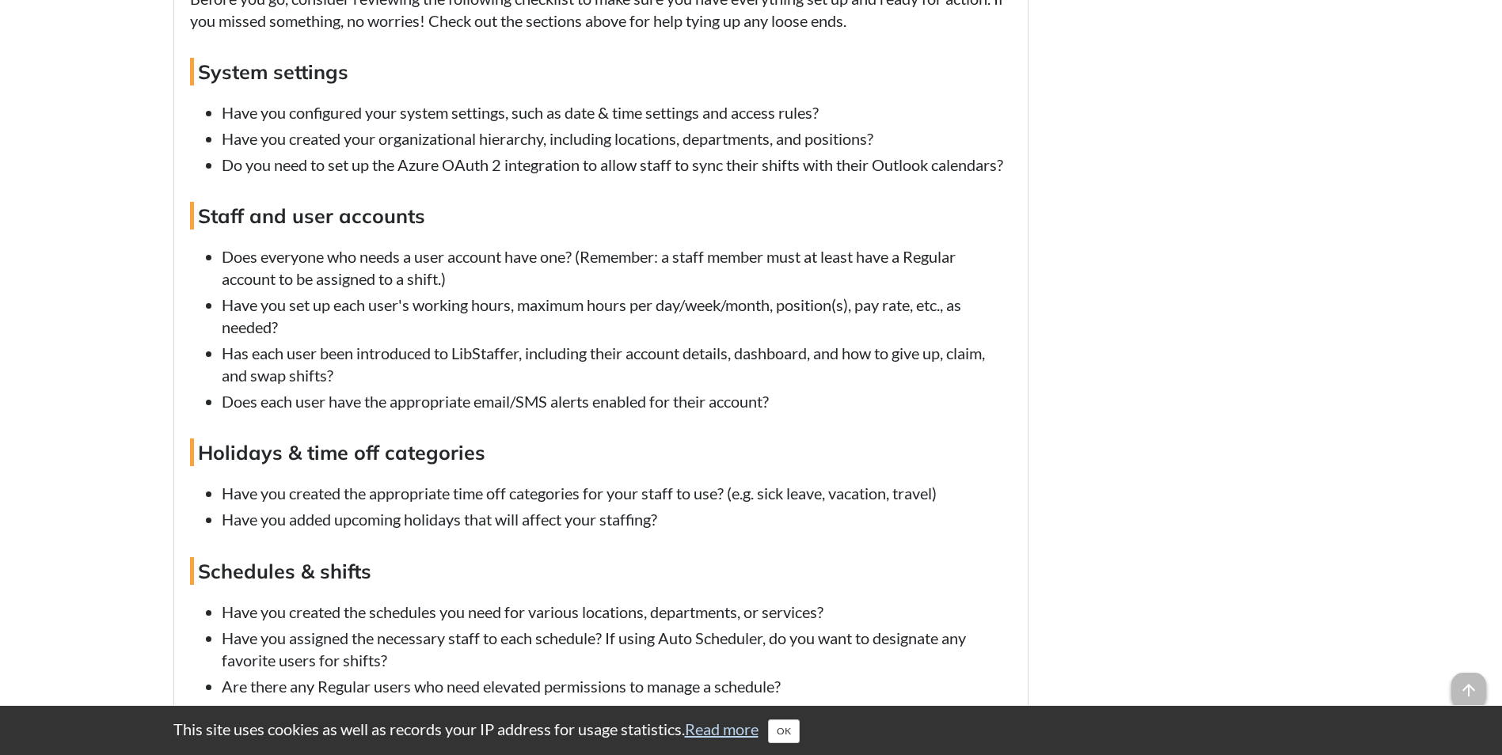
scroll to position [5462, 0]
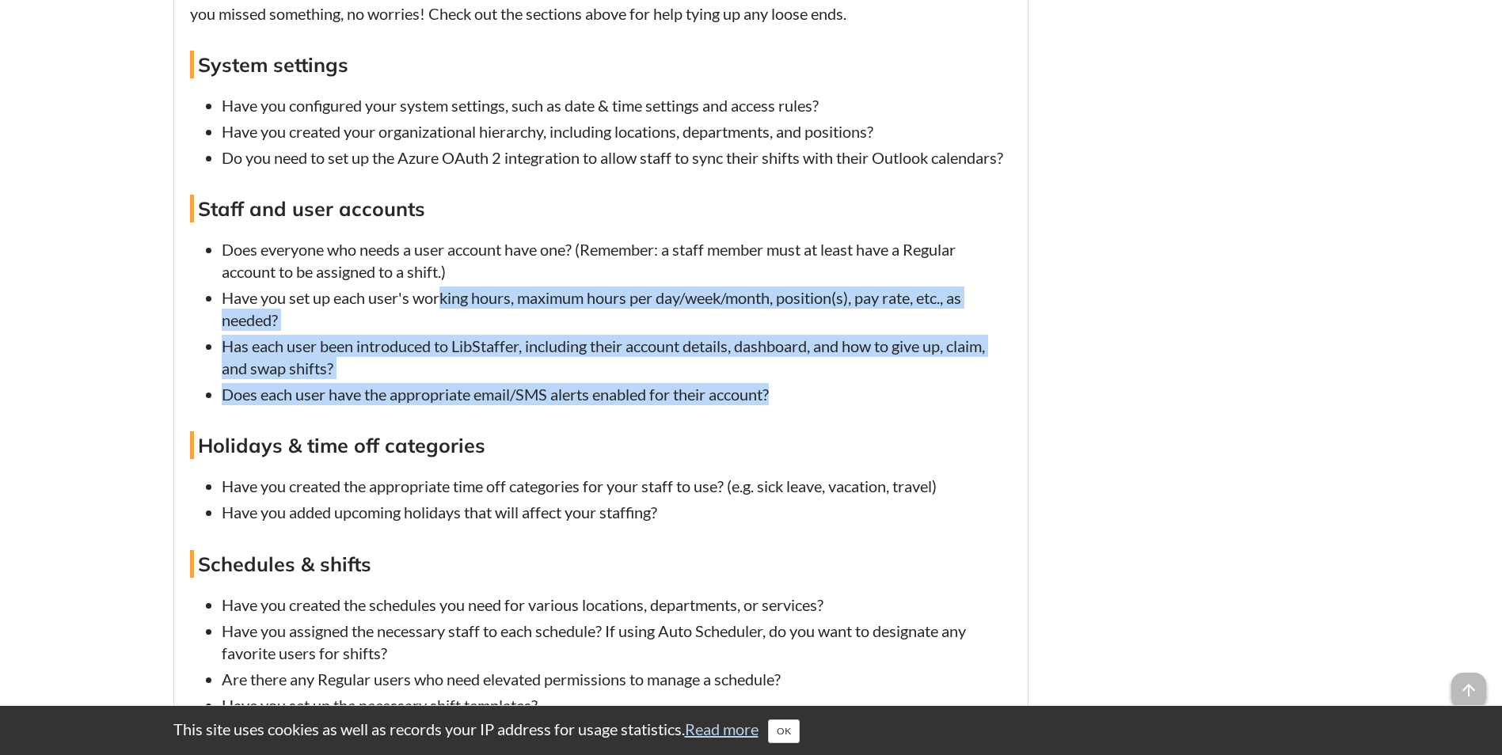
drag, startPoint x: 443, startPoint y: 317, endPoint x: 796, endPoint y: 413, distance: 365.0
click at [796, 405] on ul "Does everyone who needs a user account have one? (Remember: a staff member must…" at bounding box center [601, 321] width 822 height 167
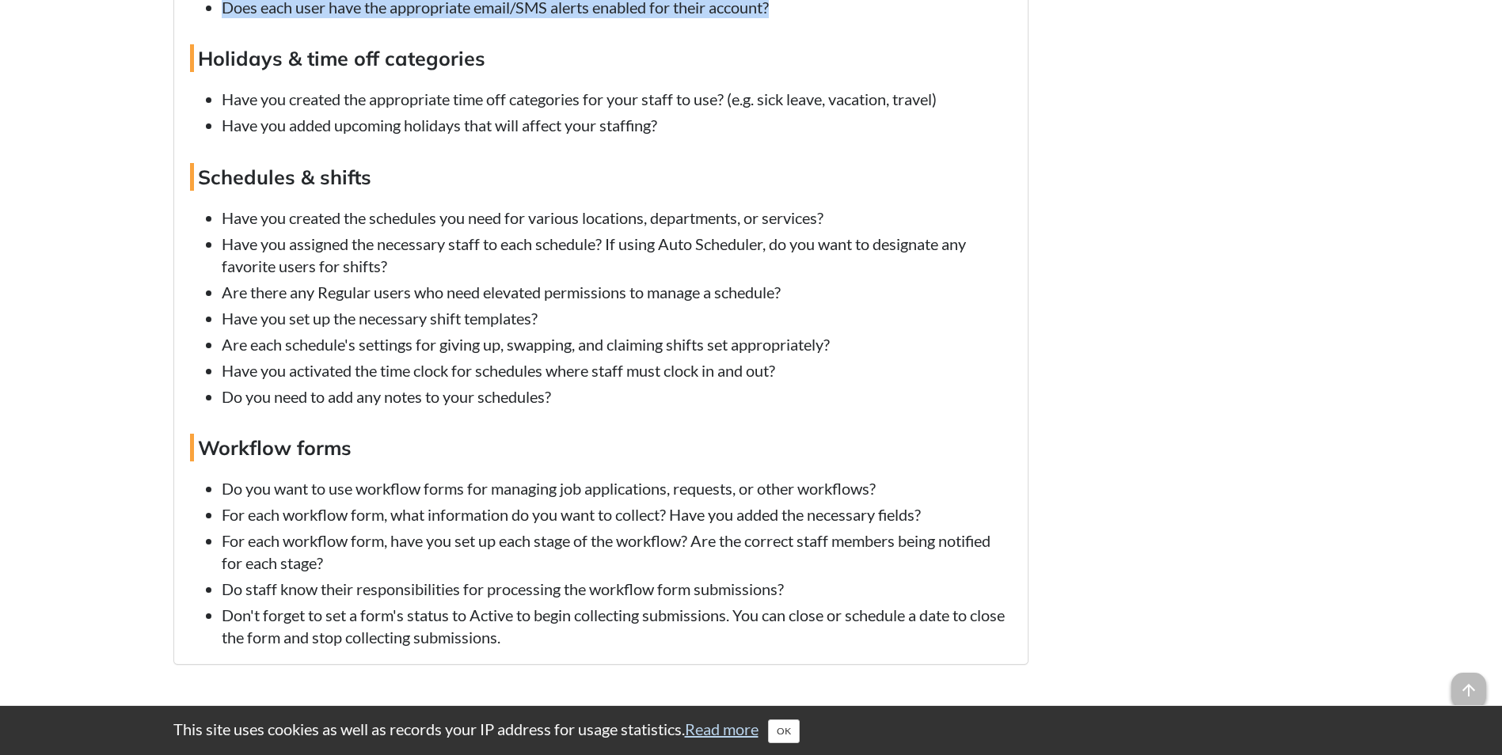
scroll to position [5857, 0]
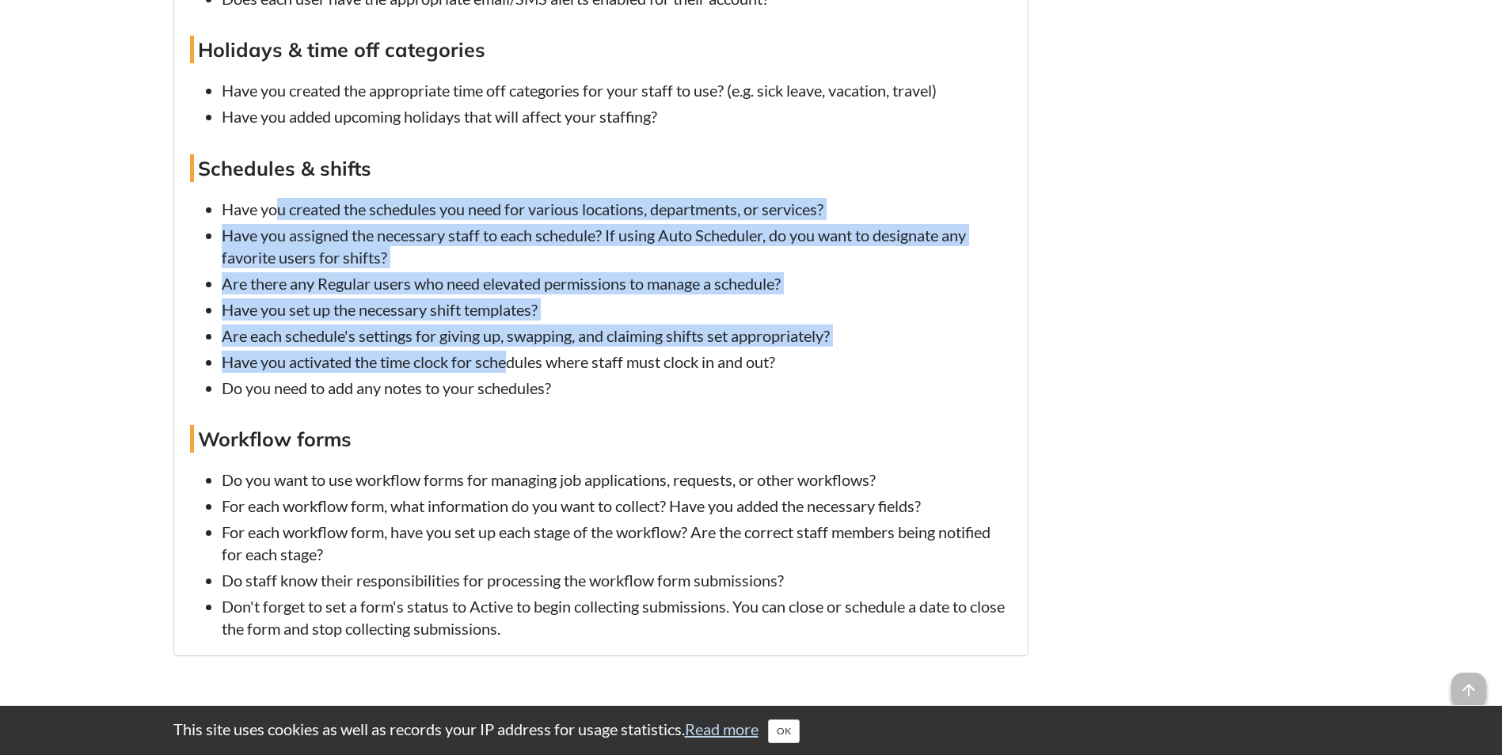
drag, startPoint x: 277, startPoint y: 222, endPoint x: 515, endPoint y: 394, distance: 293.1
click at [515, 394] on ul "Have you created the schedules you need for various locations, departments, or …" at bounding box center [601, 298] width 822 height 201
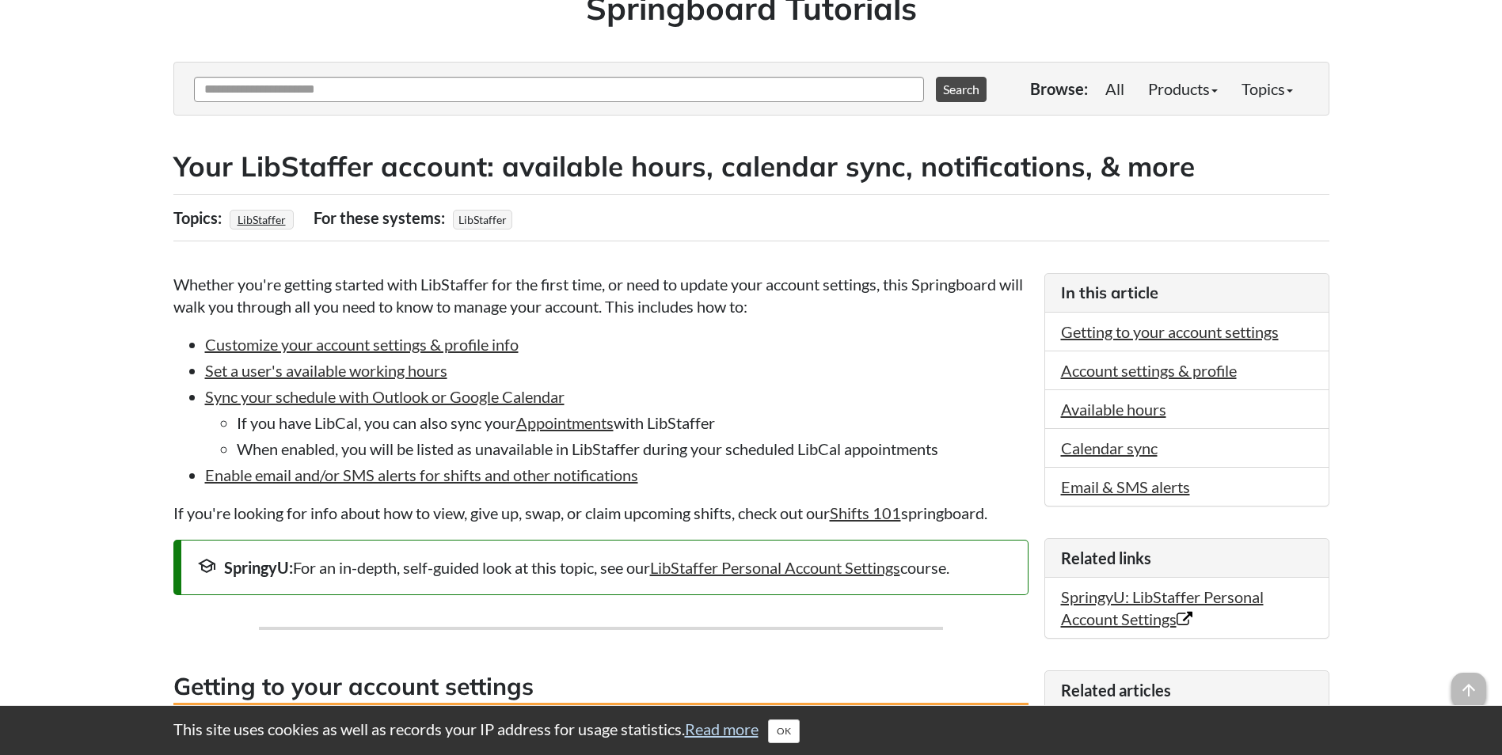
scroll to position [158, 0]
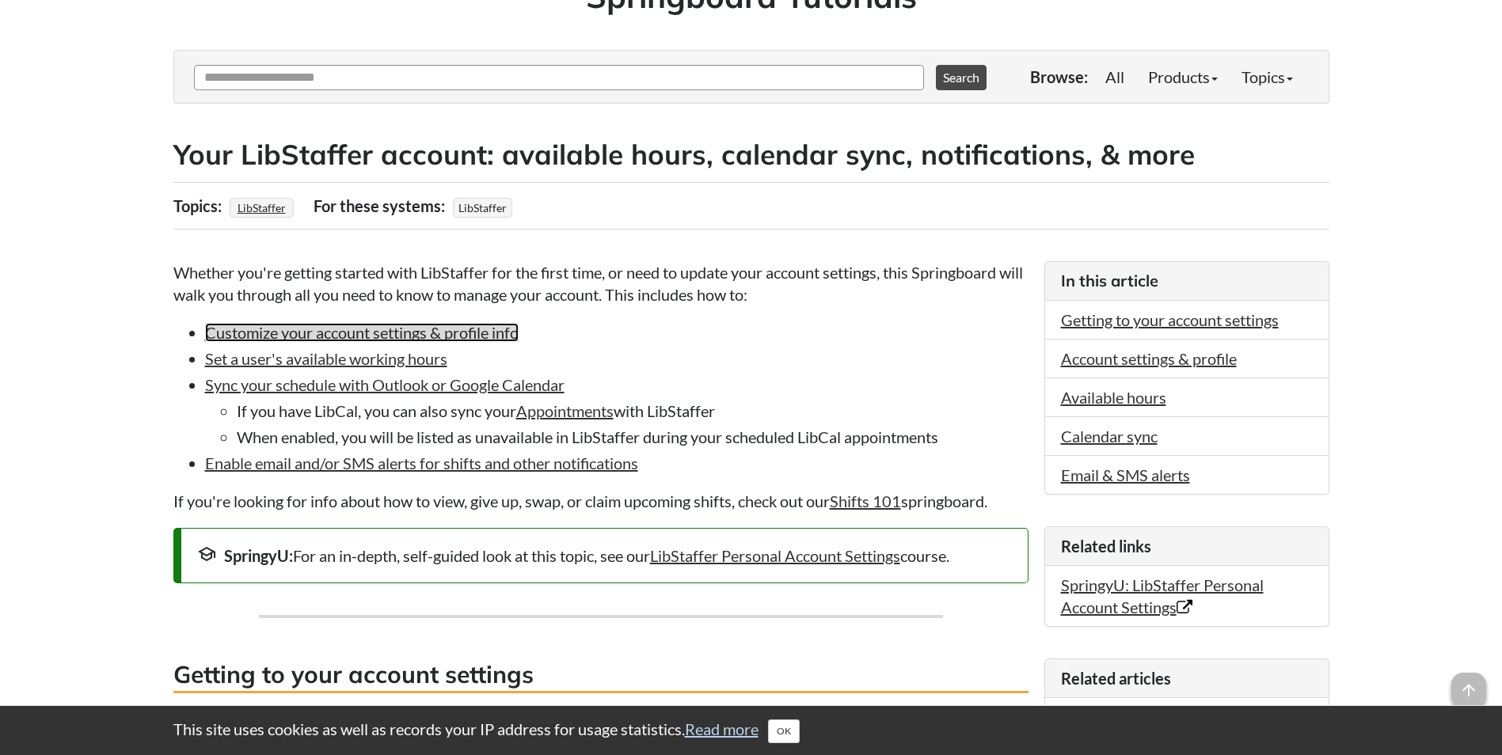
click at [306, 340] on link "Customize your account settings & profile info" at bounding box center [361, 332] width 313 height 19
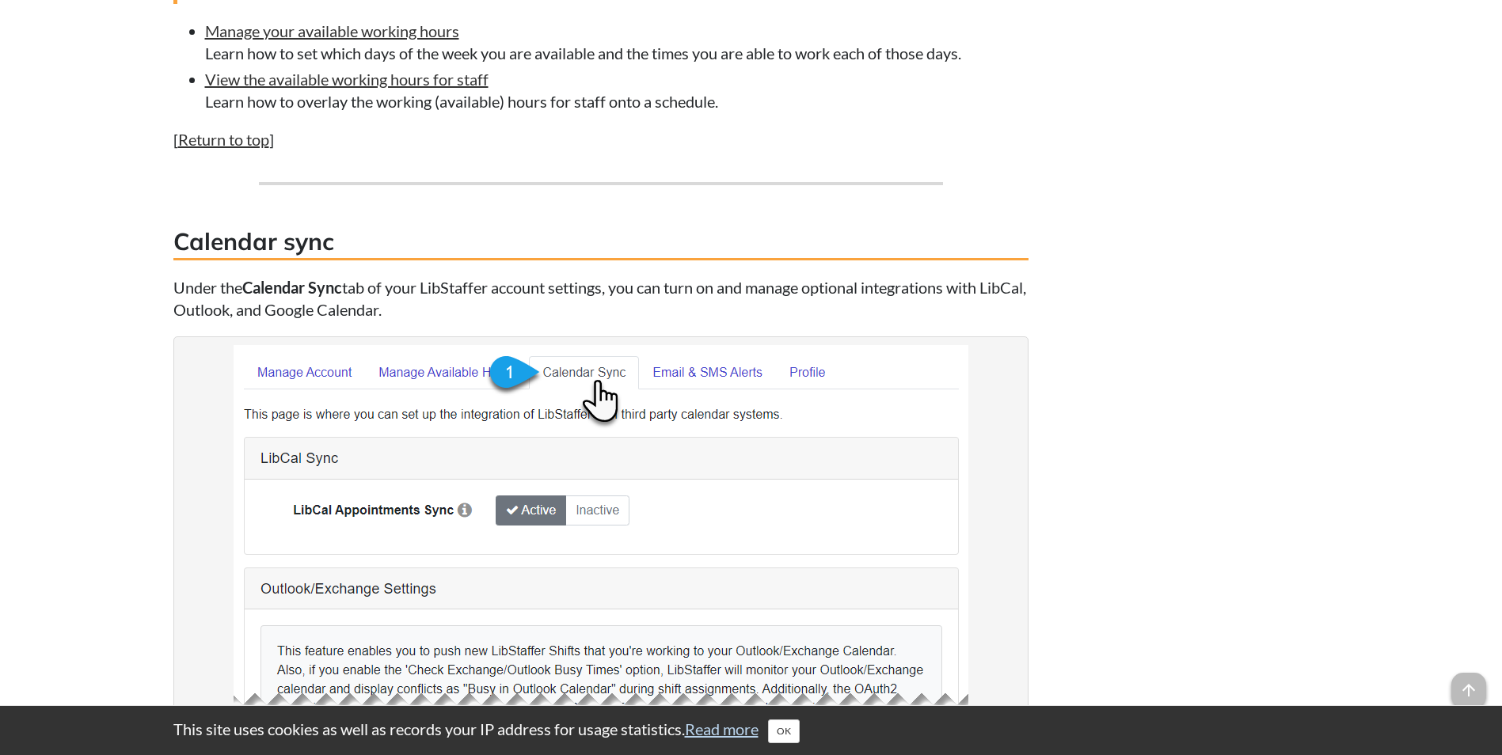
scroll to position [4327, 0]
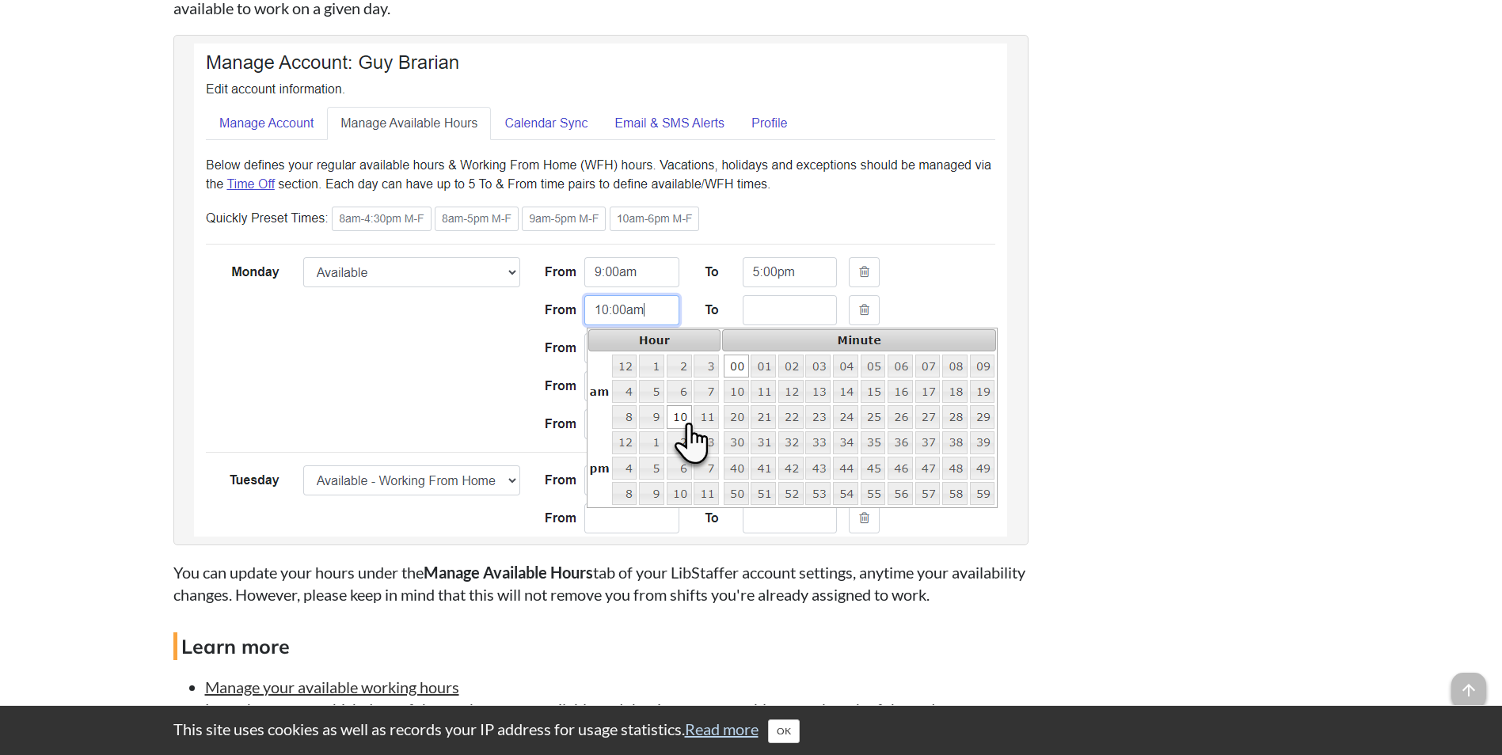
scroll to position [3720, 0]
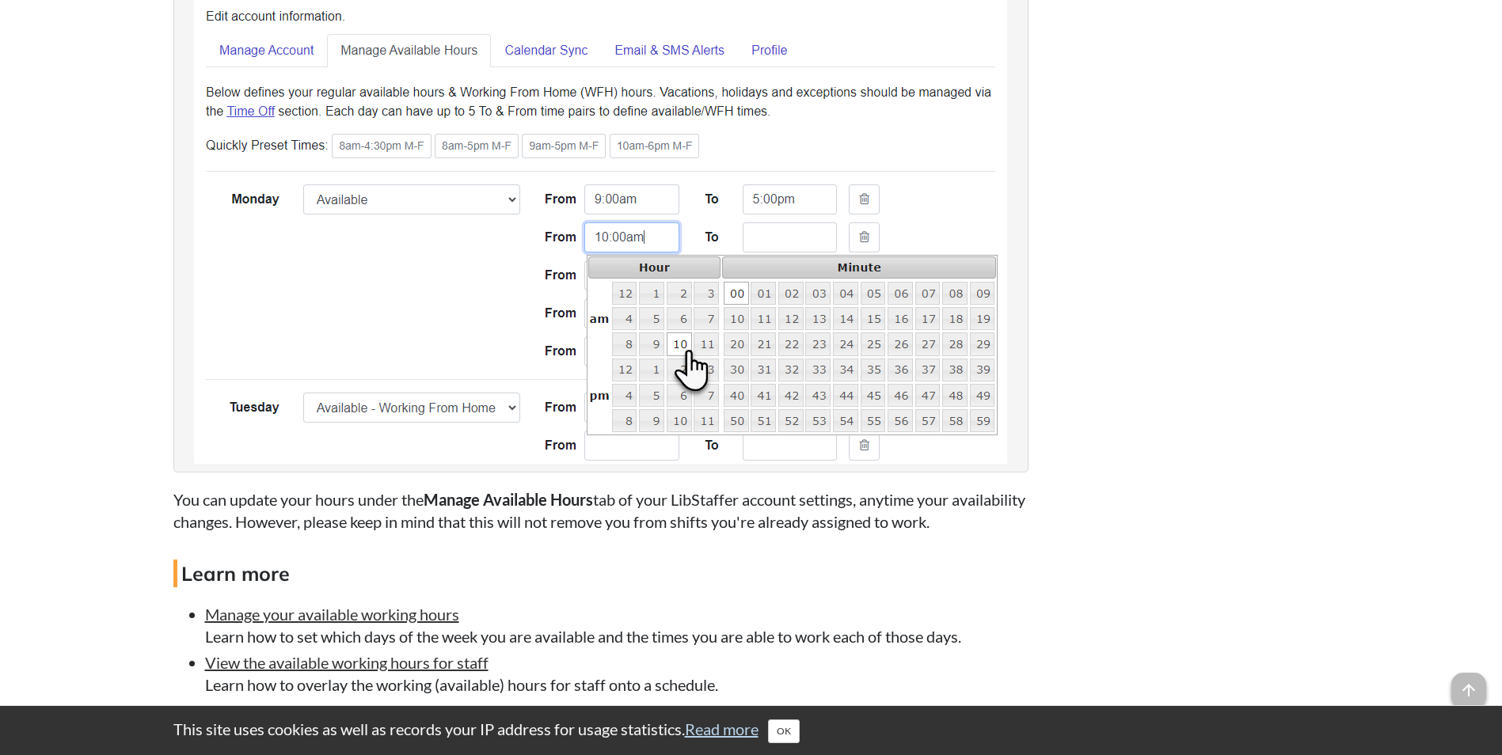
click at [647, 526] on p "You can update your hours under the Manage Available Hours tab of your LibStaff…" at bounding box center [600, 510] width 855 height 44
